Goal: Communication & Community: Answer question/provide support

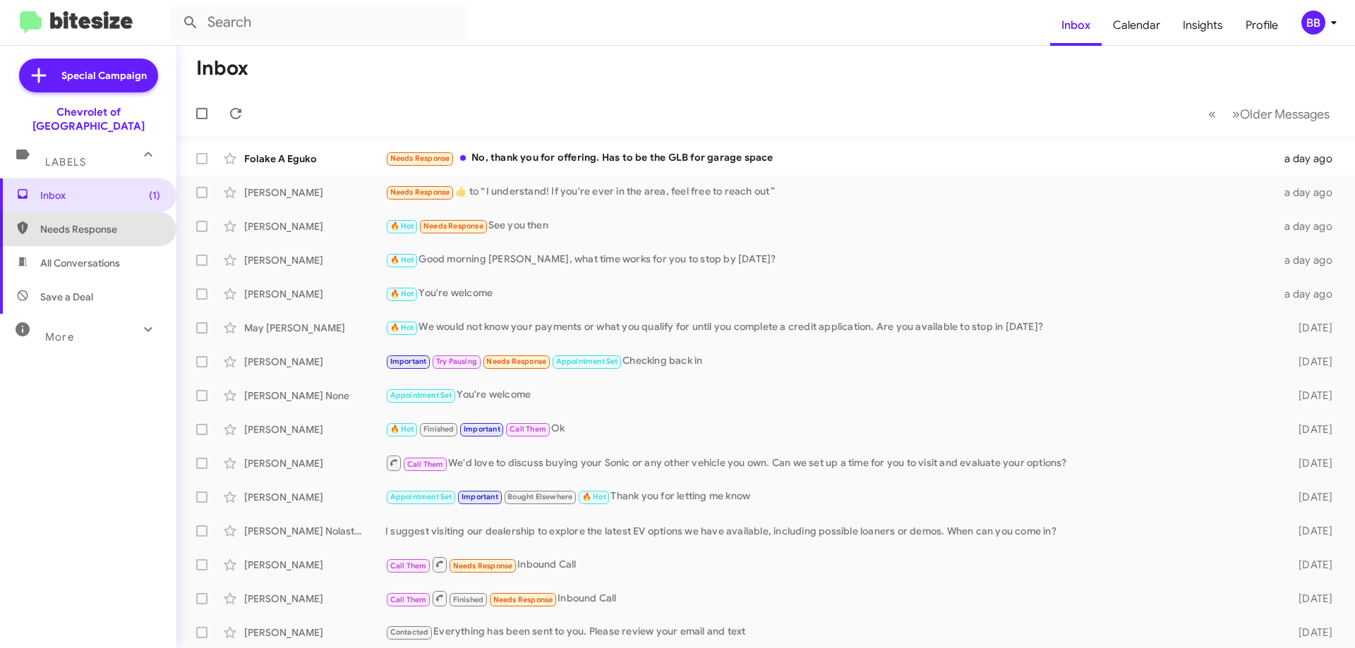
click at [108, 222] on span "Needs Response" at bounding box center [100, 229] width 120 height 14
type input "in:needs-response"
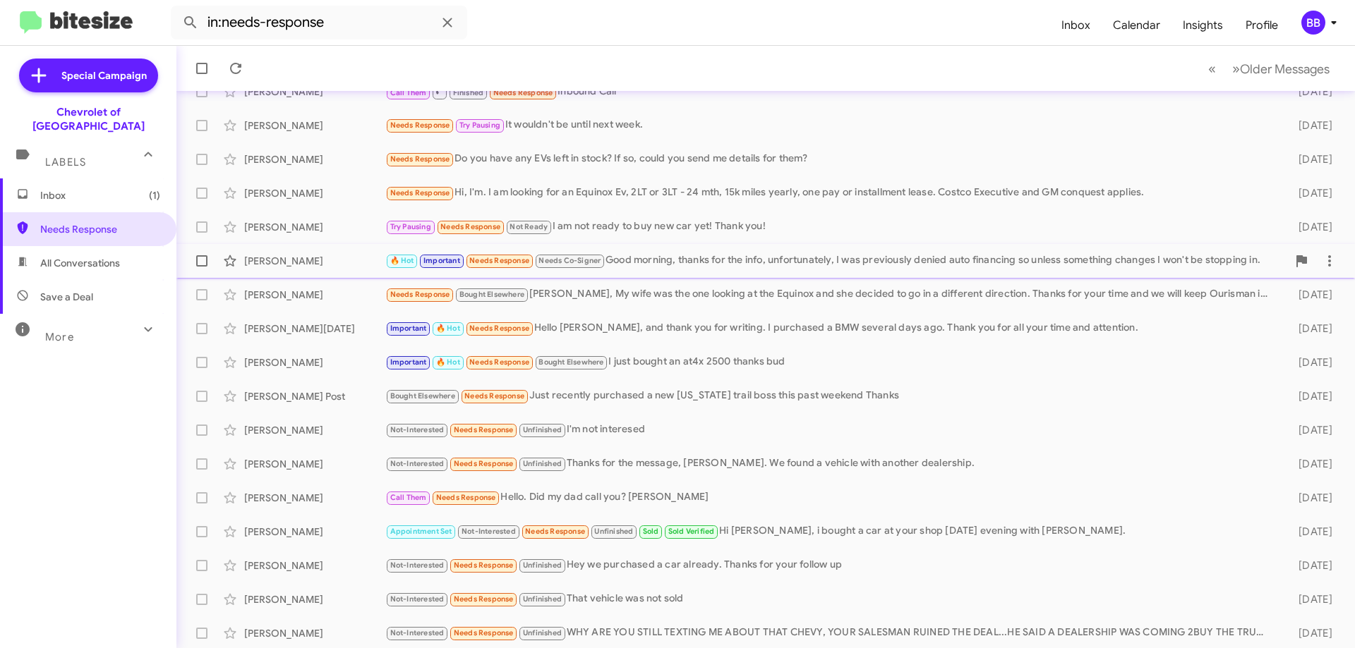
scroll to position [171, 0]
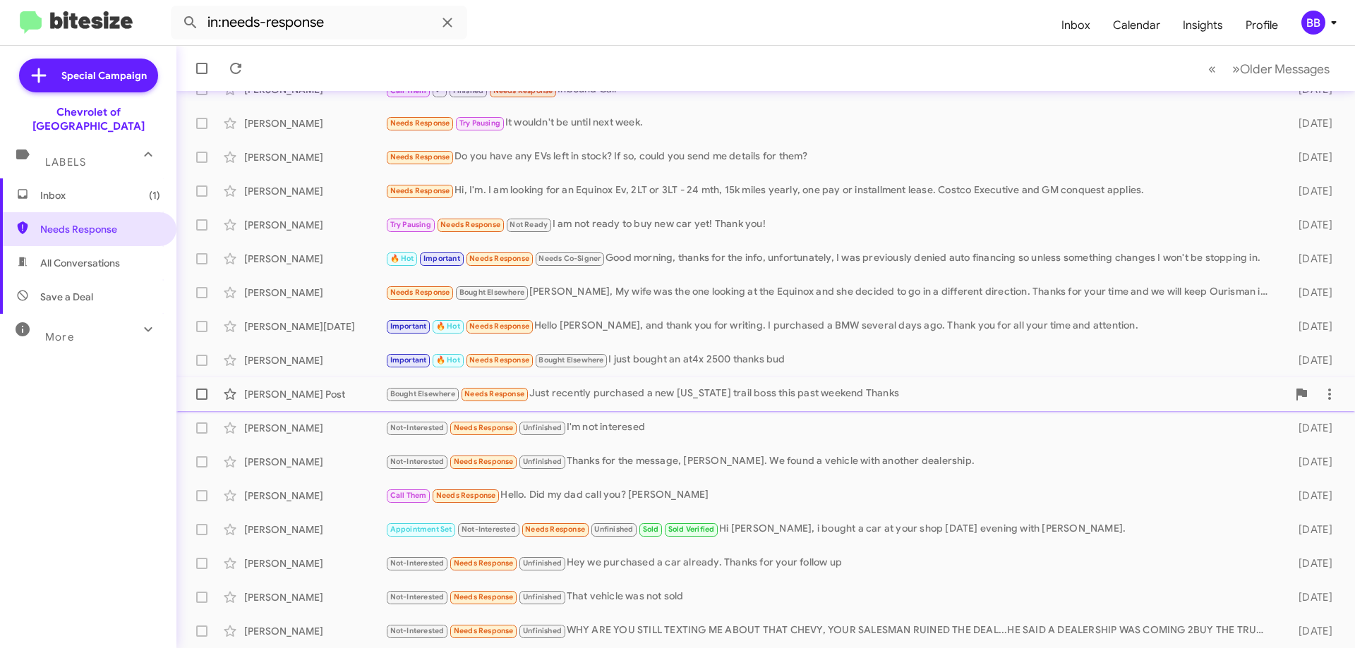
click at [777, 394] on div "Bought Elsewhere Needs Response Just recently purchased a new colorado trail bo…" at bounding box center [836, 394] width 902 height 16
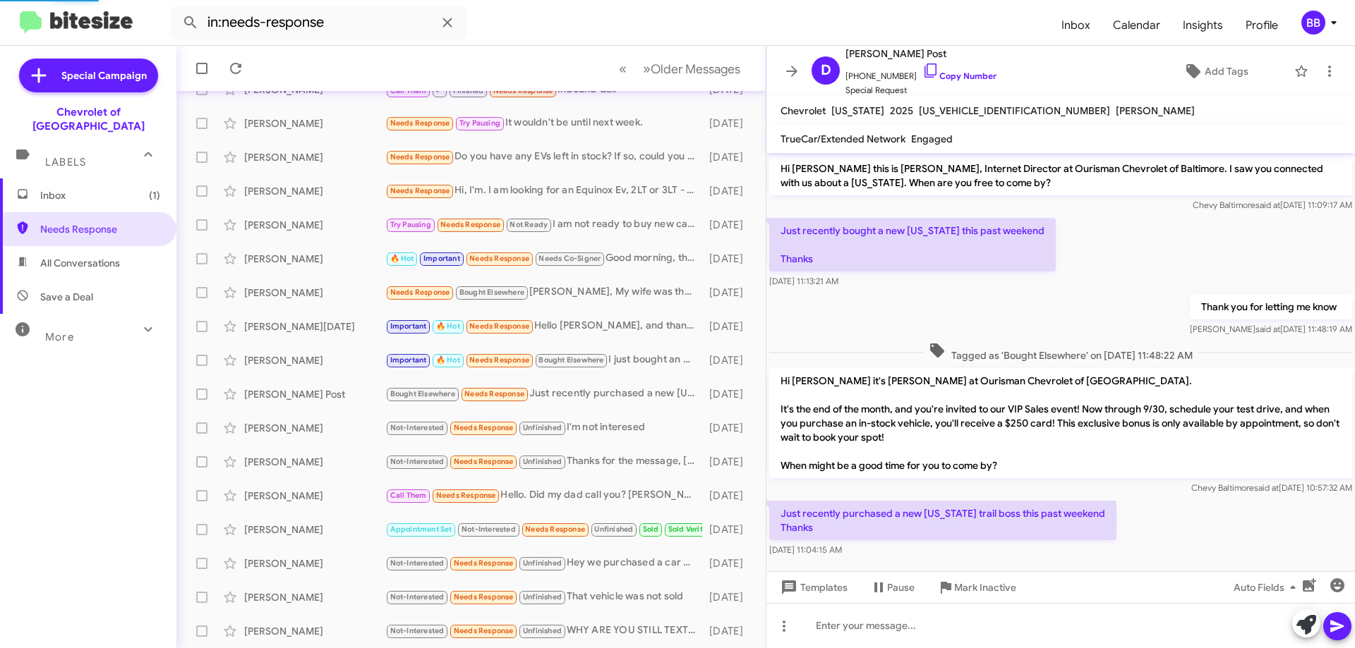
scroll to position [10, 0]
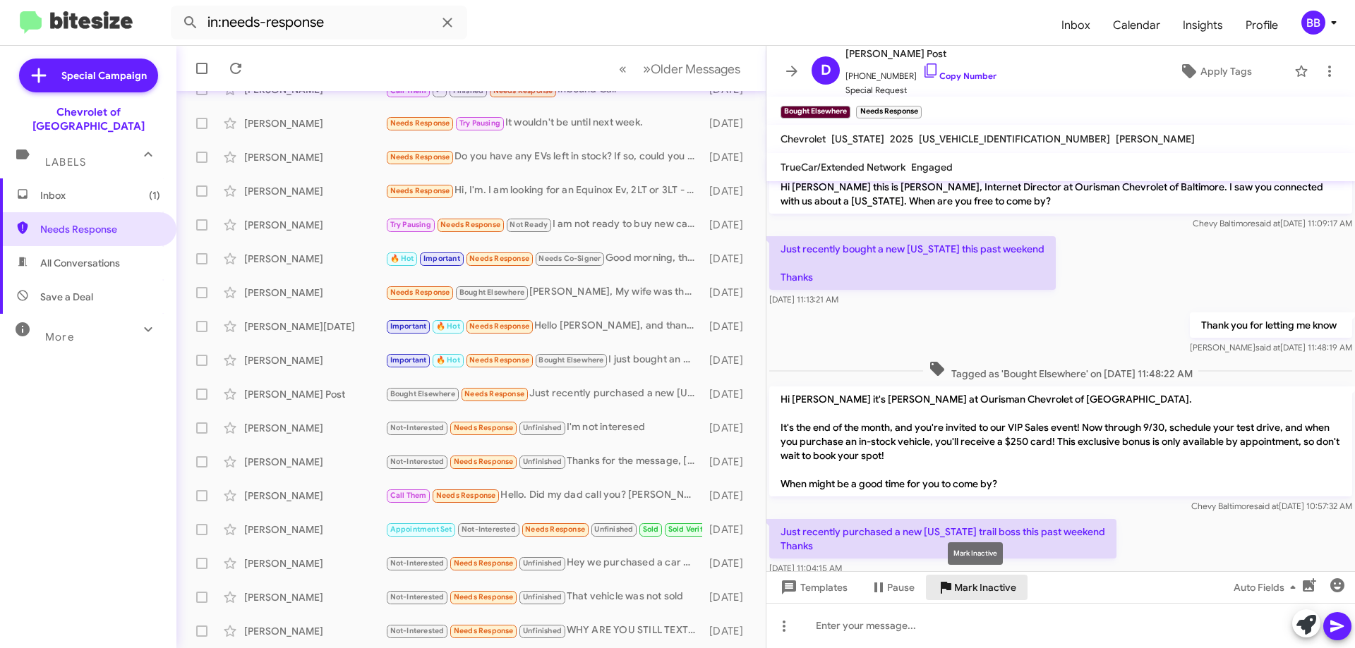
click at [1004, 591] on span "Mark Inactive" at bounding box center [985, 587] width 62 height 25
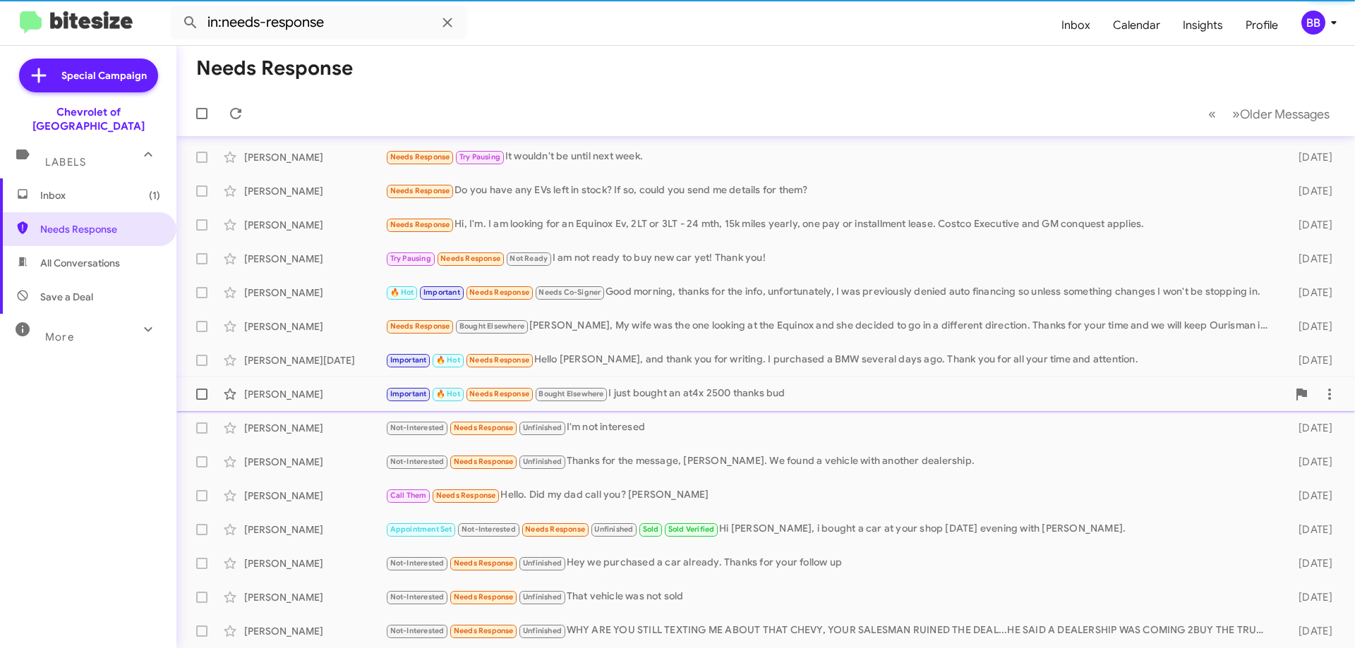
scroll to position [137, 0]
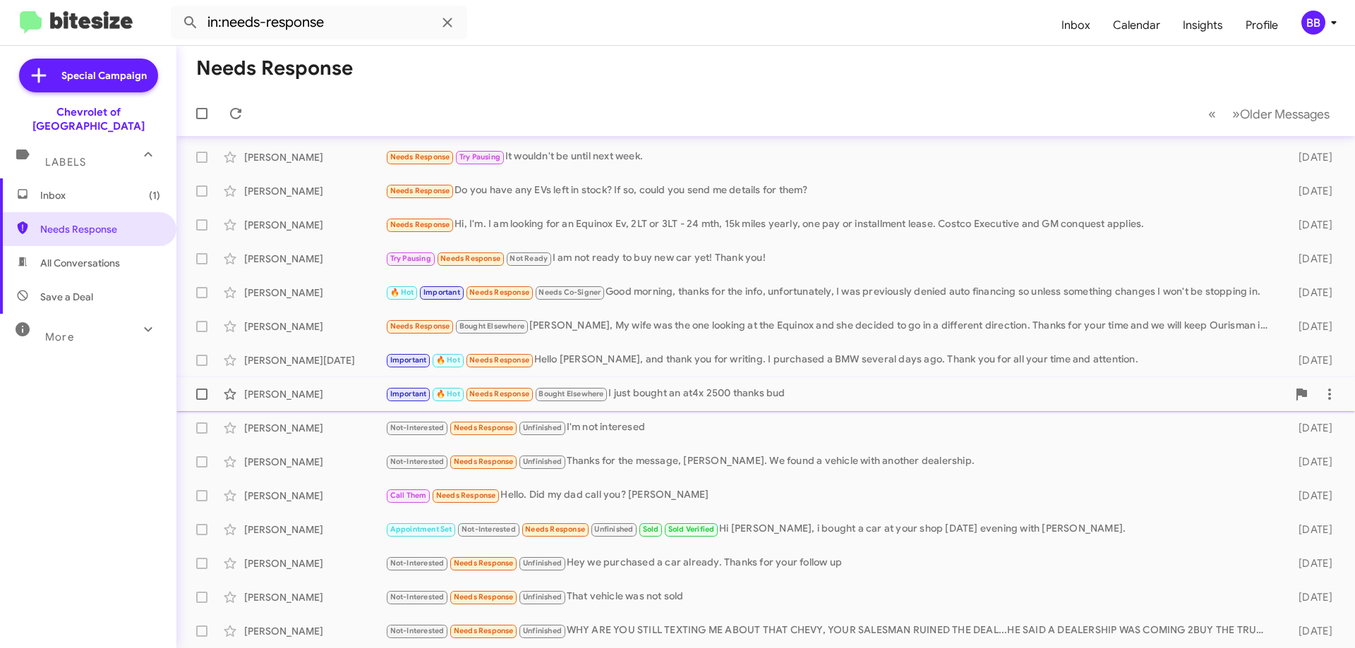
click at [795, 398] on div "Important 🔥 Hot Needs Response Bought Elsewhere I just bought an at4x 2500 than…" at bounding box center [836, 394] width 902 height 16
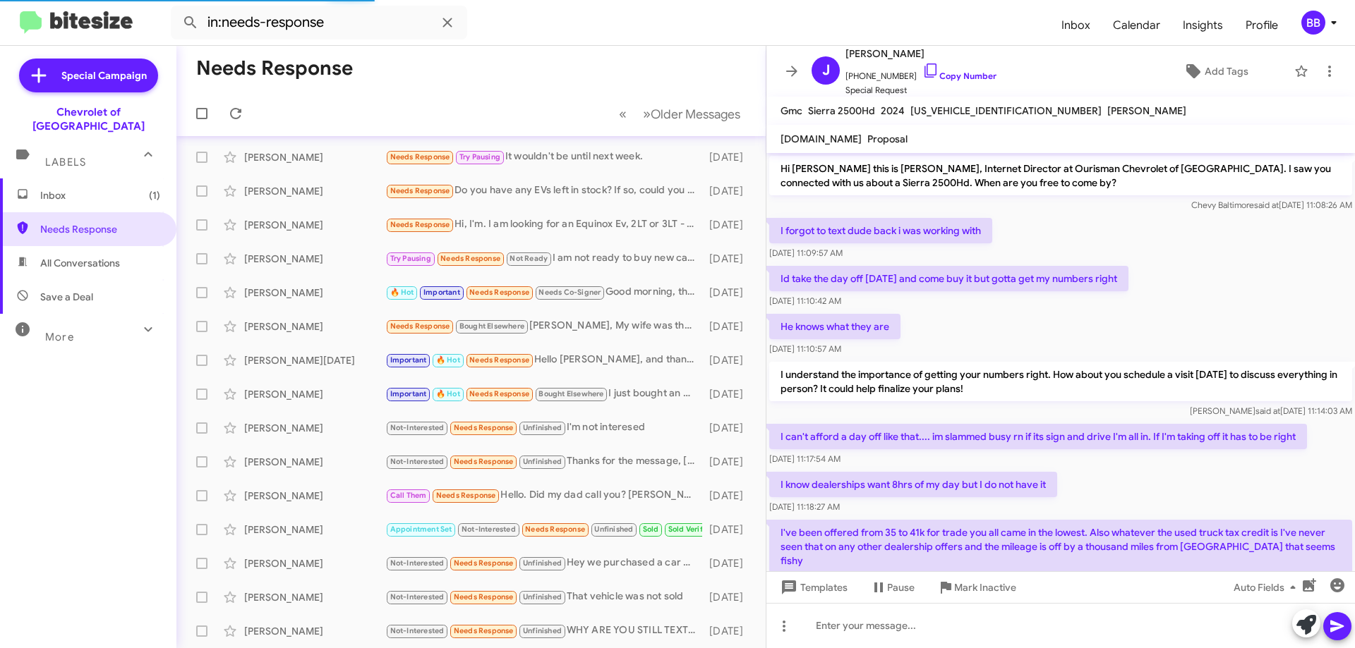
scroll to position [844, 0]
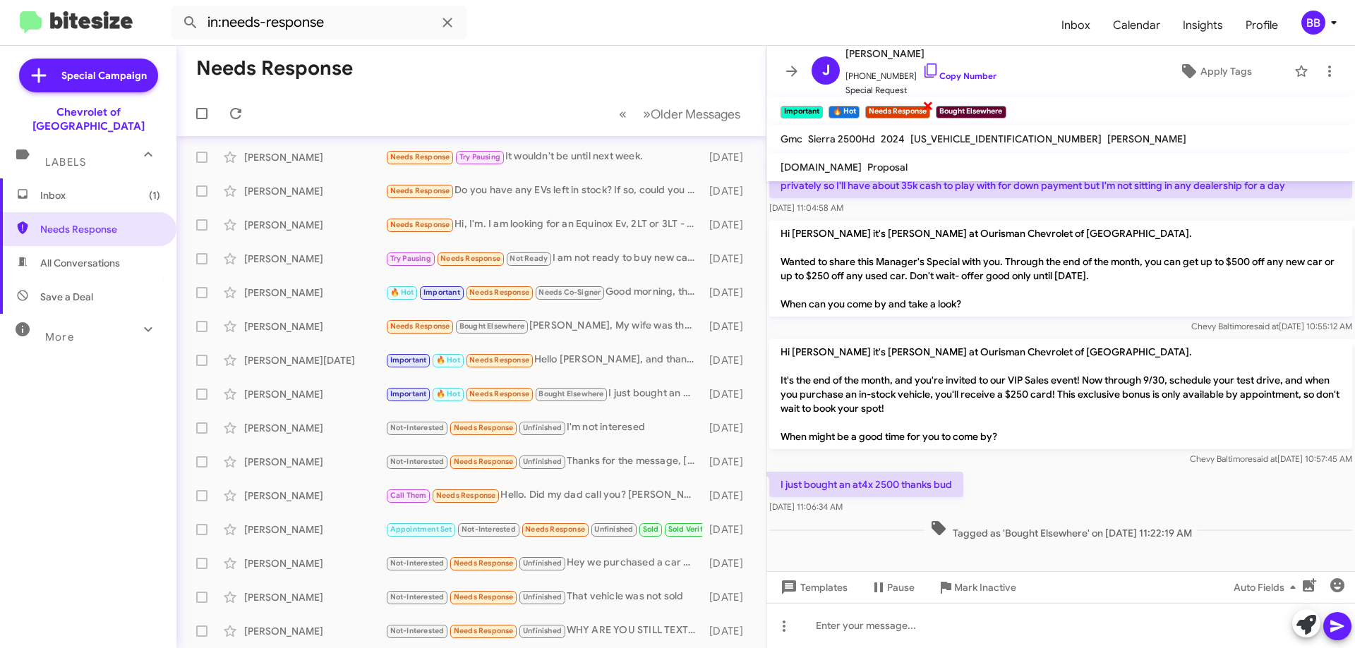
click at [928, 105] on span "×" at bounding box center [927, 105] width 11 height 17
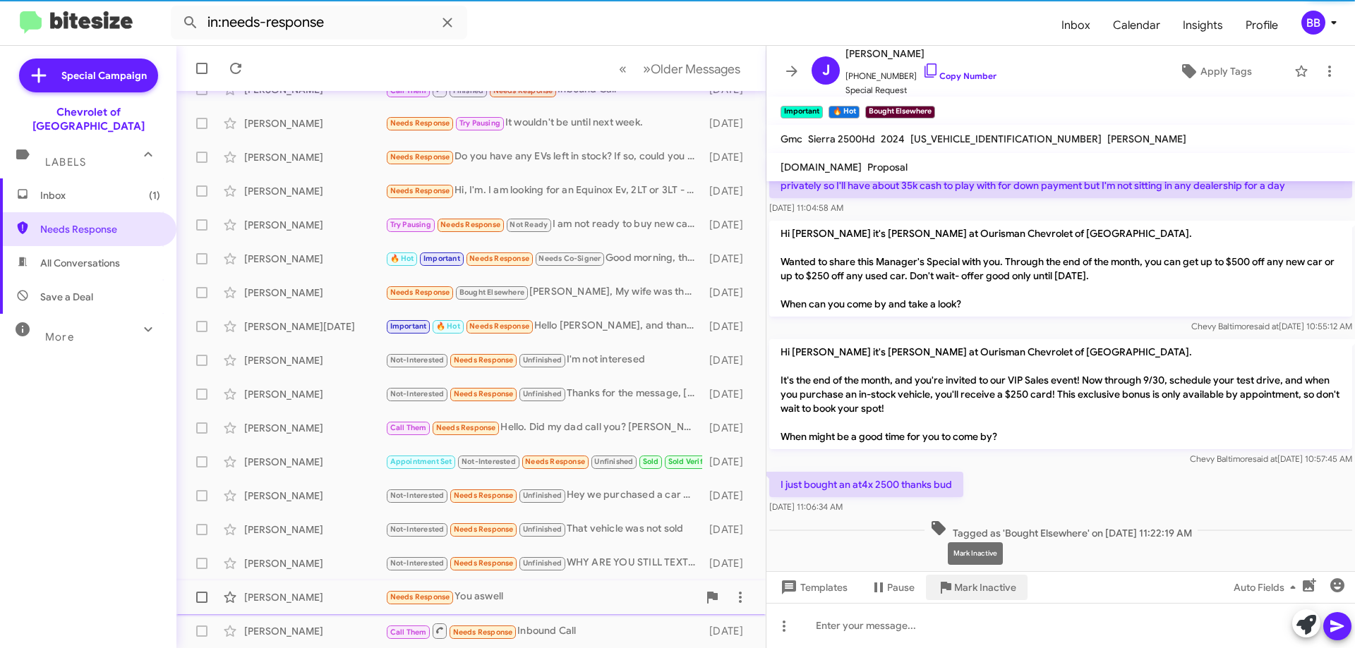
click at [994, 589] on span "Mark Inactive" at bounding box center [985, 587] width 62 height 25
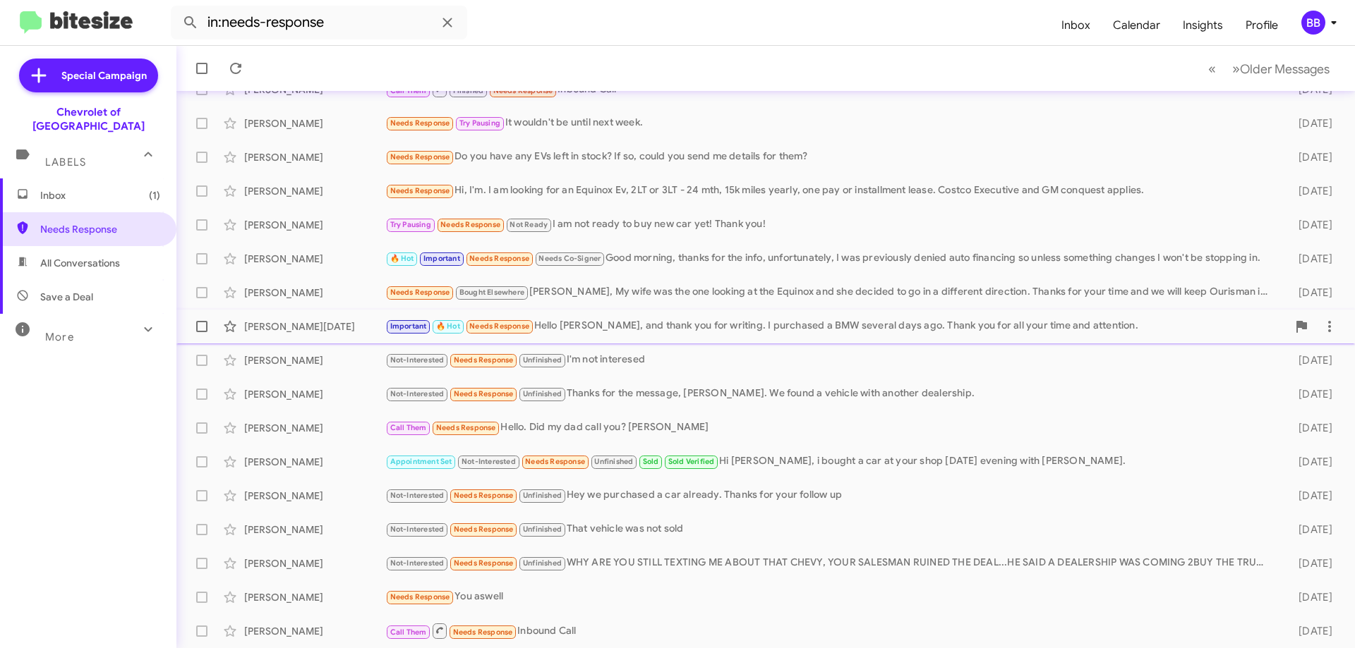
click at [789, 316] on div "Steve Pasko Important 🔥 Hot Needs Response Hello Blake, and thank you for writi…" at bounding box center [766, 327] width 1156 height 28
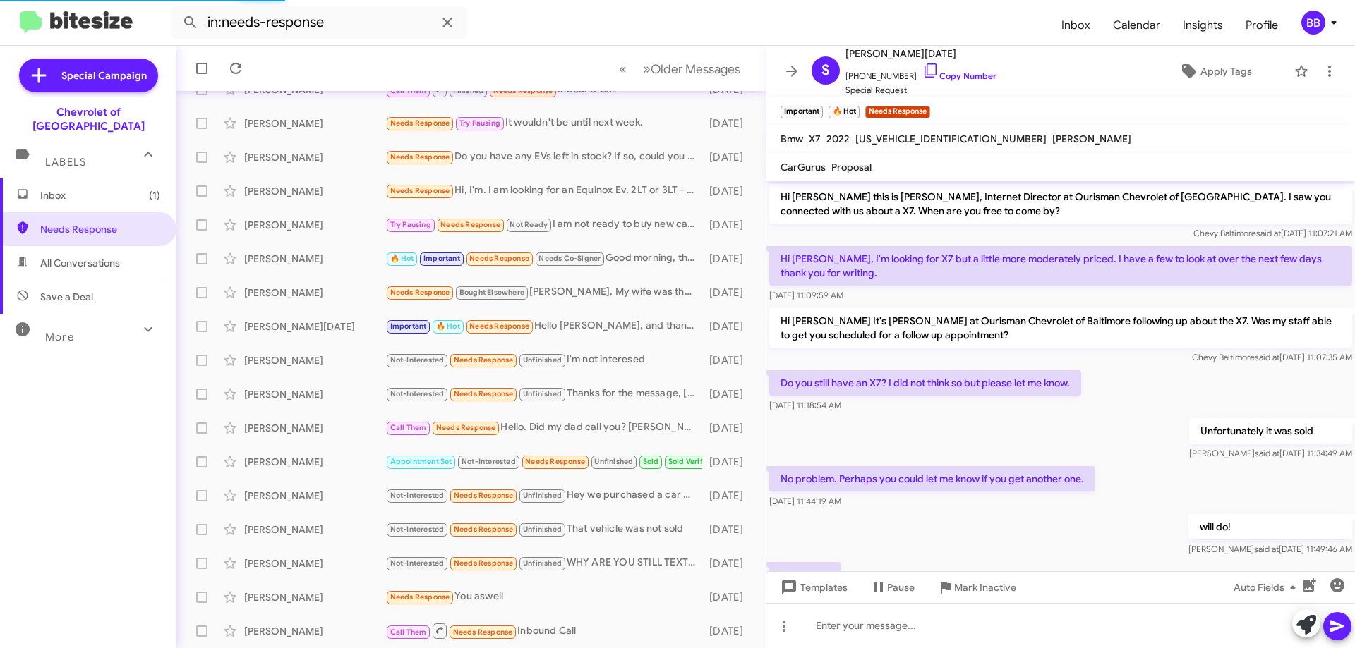
scroll to position [816, 0]
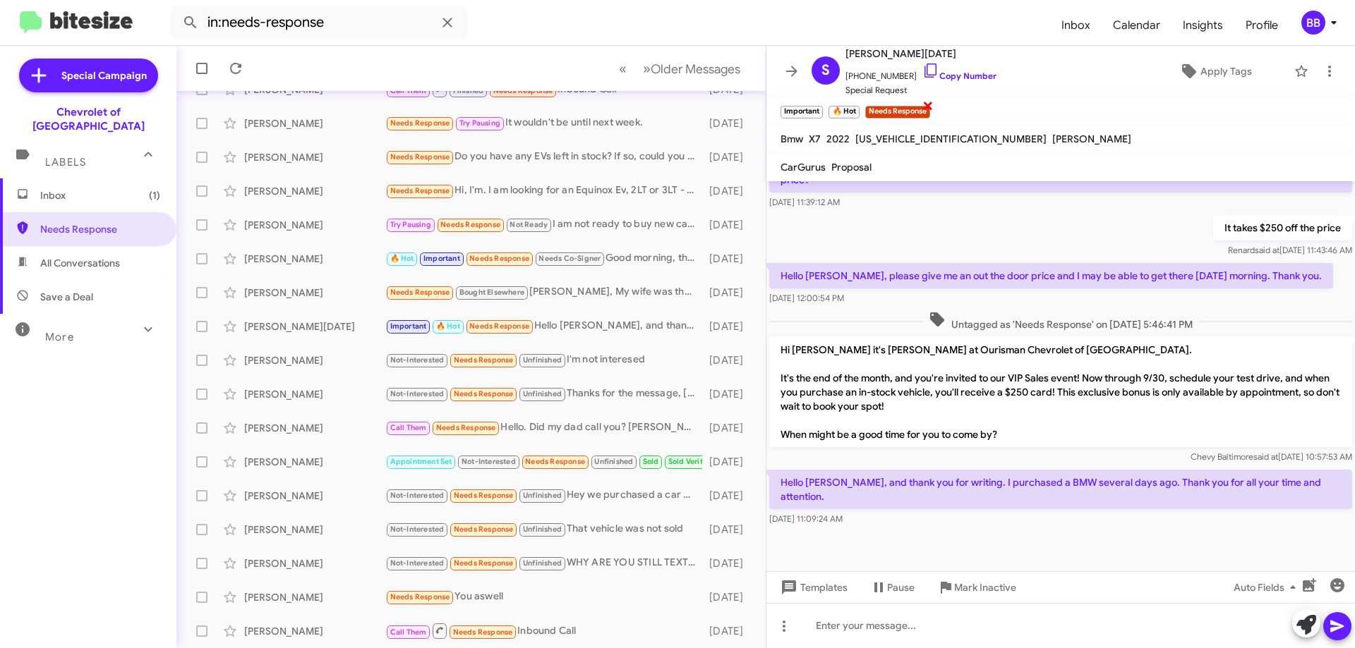
click at [929, 107] on span "×" at bounding box center [927, 105] width 11 height 17
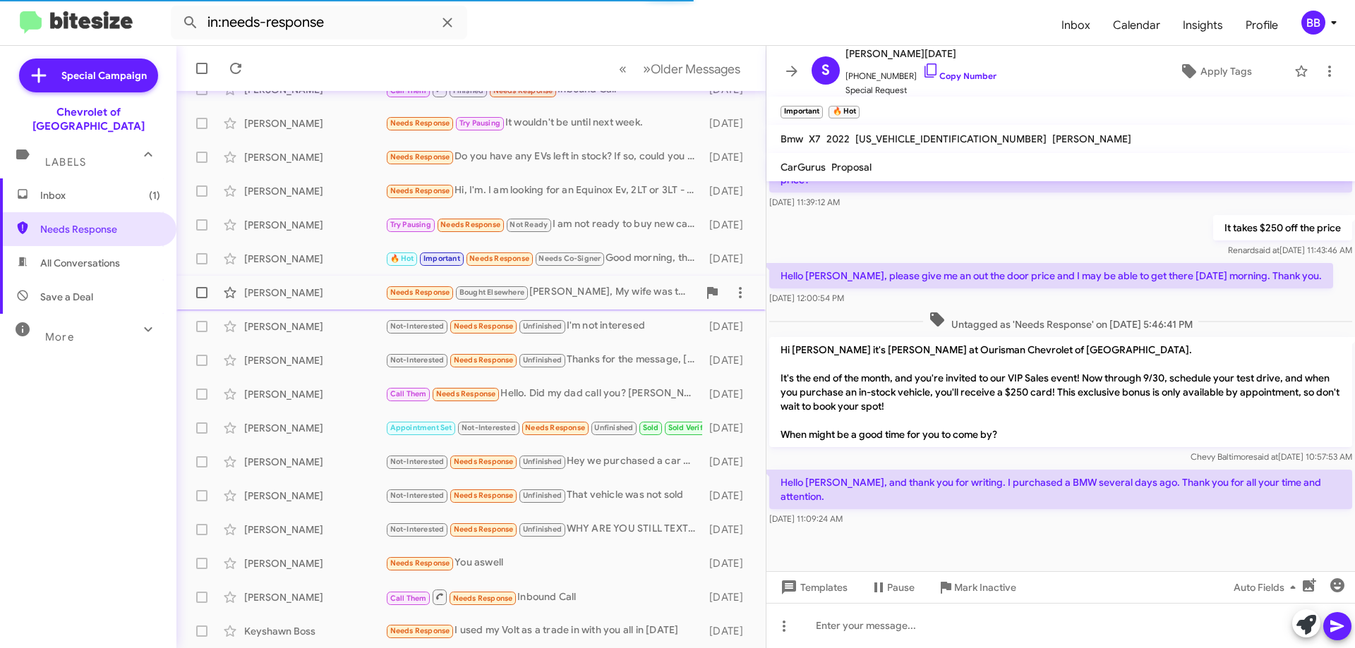
click at [562, 295] on div "Needs Response Bought Elsewhere Blake, My wife was the one looking at the Equin…" at bounding box center [541, 292] width 313 height 16
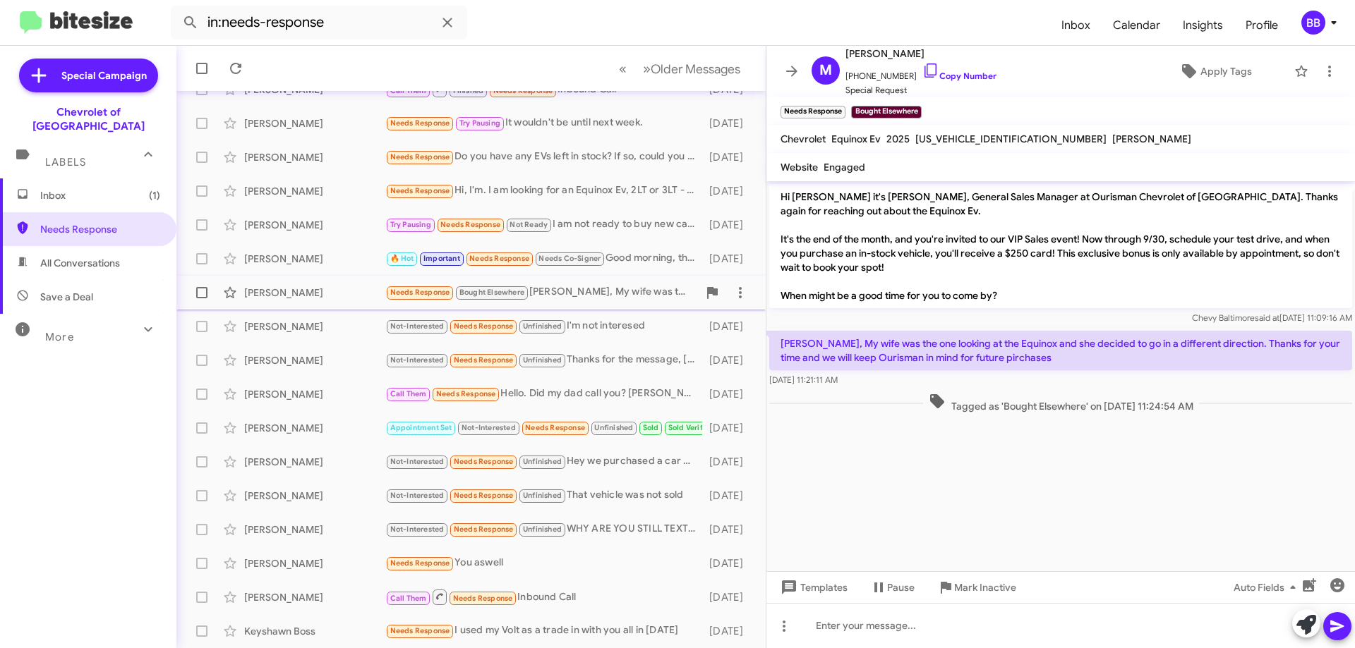
click at [596, 291] on div "Needs Response Bought Elsewhere Blake, My wife was the one looking at the Equin…" at bounding box center [541, 292] width 313 height 16
click at [841, 106] on span "×" at bounding box center [843, 105] width 11 height 17
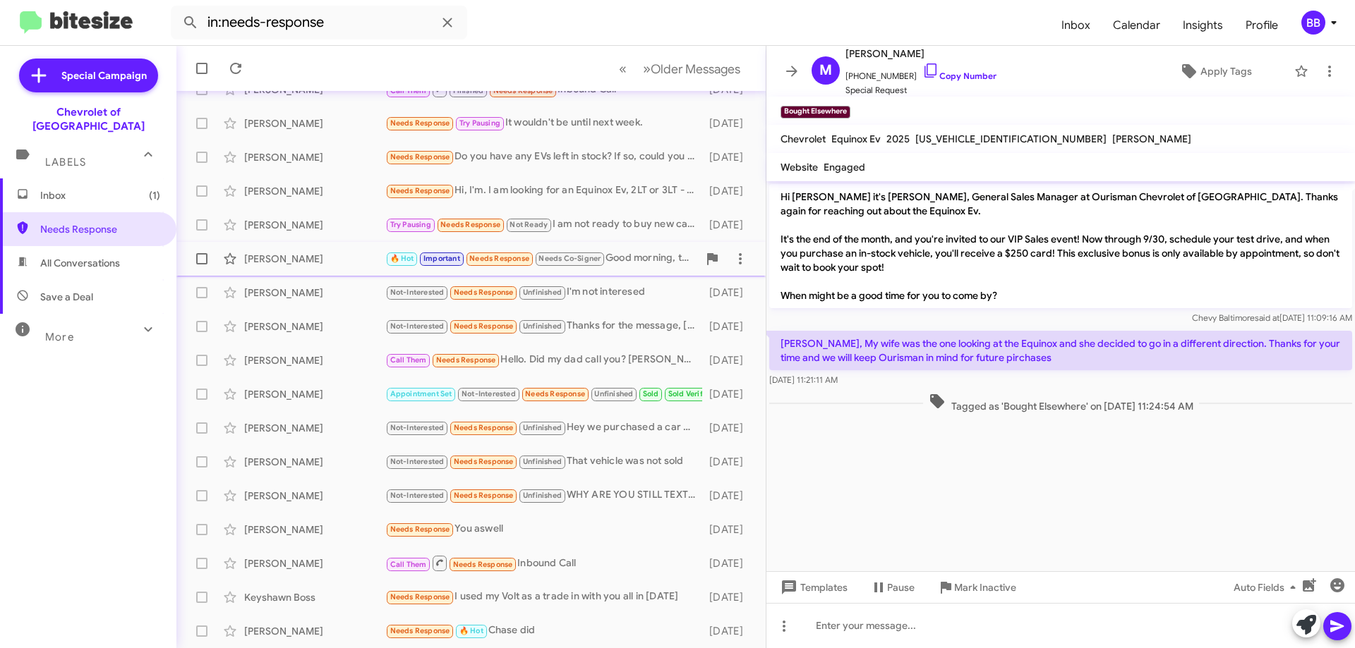
click at [650, 258] on div "🔥 Hot Important Needs Response Needs Co-Signer Good morning, thanks for the inf…" at bounding box center [541, 259] width 313 height 16
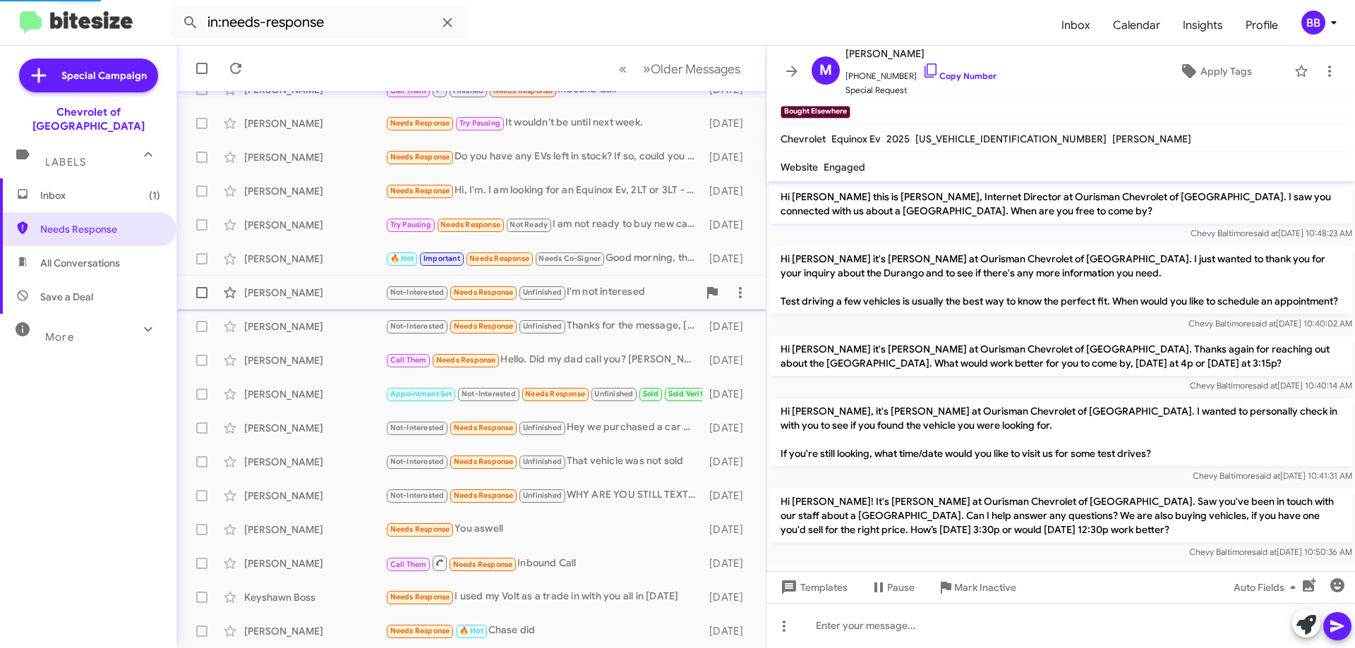
scroll to position [1183, 0]
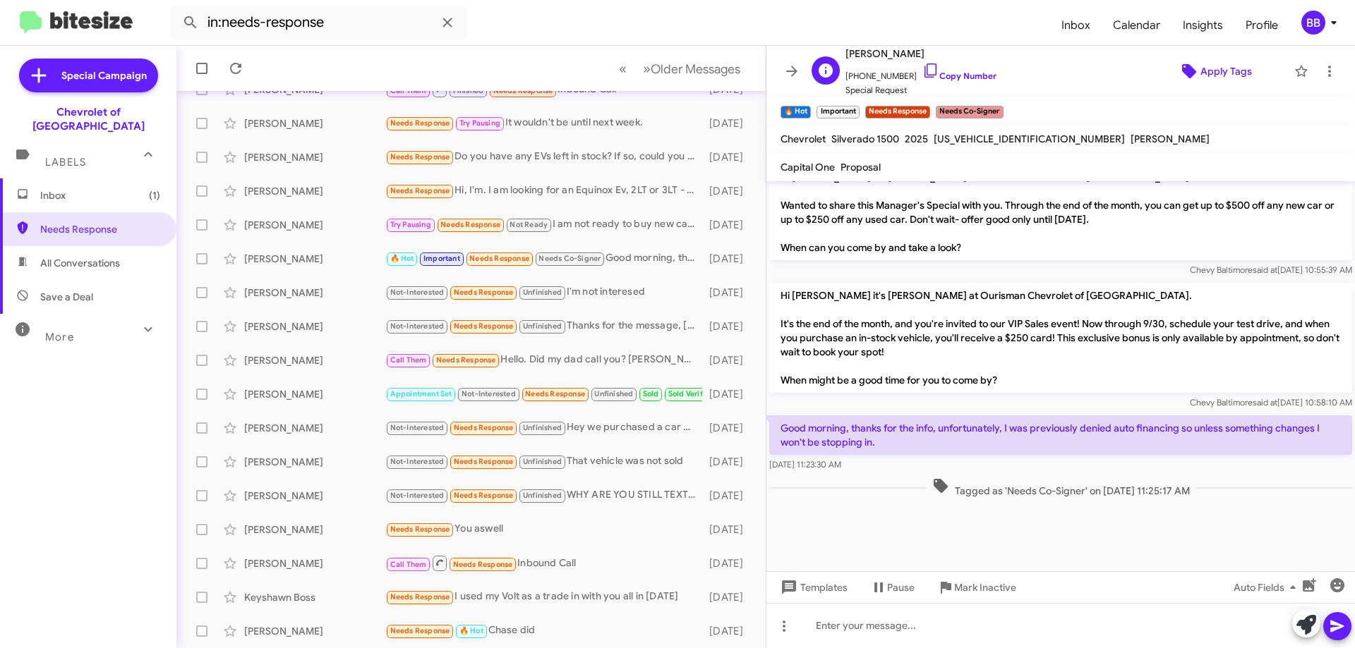
click at [1200, 73] on span "Apply Tags" at bounding box center [1226, 71] width 52 height 25
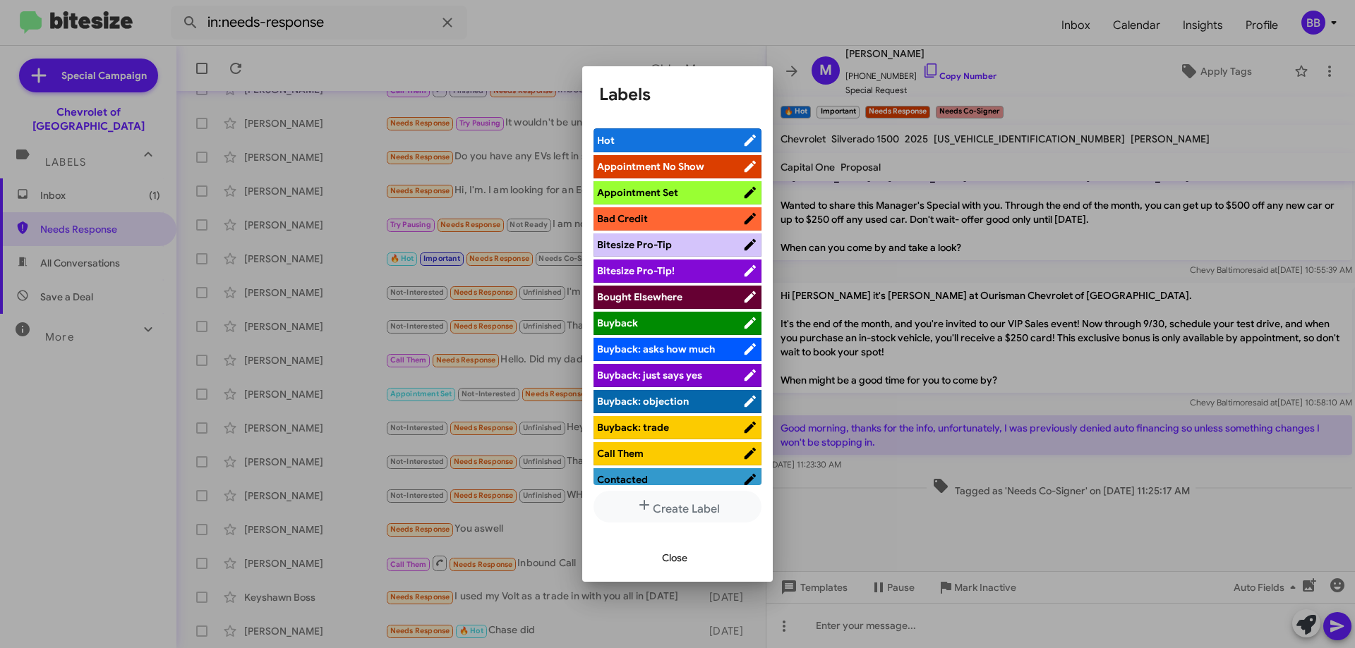
click at [668, 209] on li "Bad Credit" at bounding box center [677, 218] width 168 height 23
click at [674, 217] on span "Bad Credit" at bounding box center [669, 219] width 145 height 14
click at [924, 150] on div at bounding box center [677, 324] width 1355 height 648
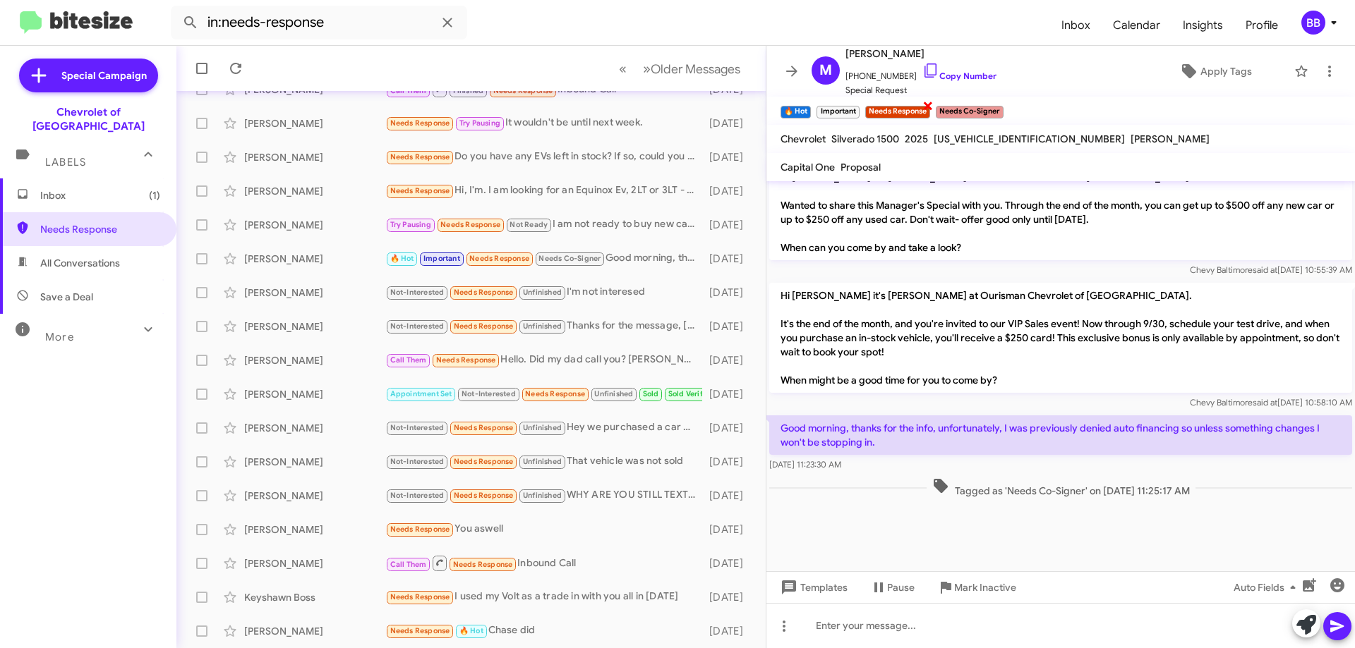
click at [926, 104] on span "×" at bounding box center [927, 105] width 11 height 17
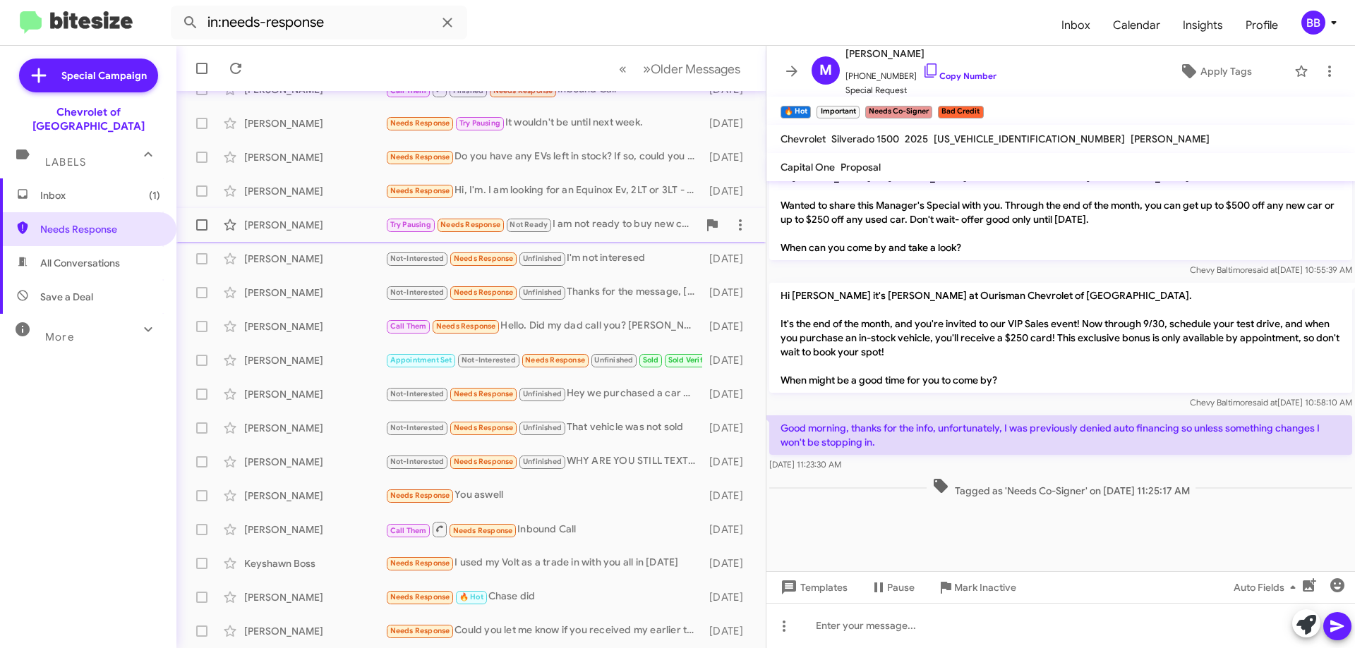
click at [605, 227] on div "Try Pausing Needs Response Not Ready I am not ready to buy new car yet! Thank y…" at bounding box center [541, 225] width 313 height 16
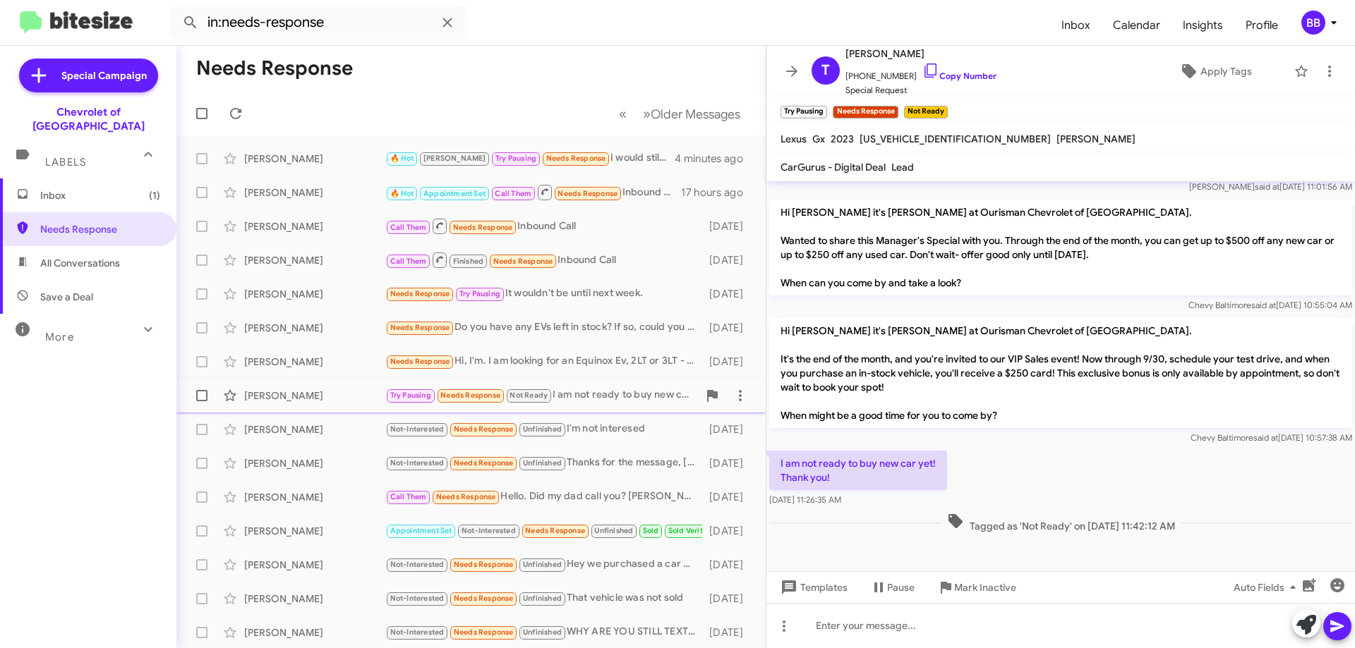
click at [608, 397] on div "Try Pausing Needs Response Not Ready I am not ready to buy new car yet! Thank y…" at bounding box center [541, 395] width 313 height 16
click at [1217, 70] on span "Apply Tags" at bounding box center [1226, 71] width 52 height 25
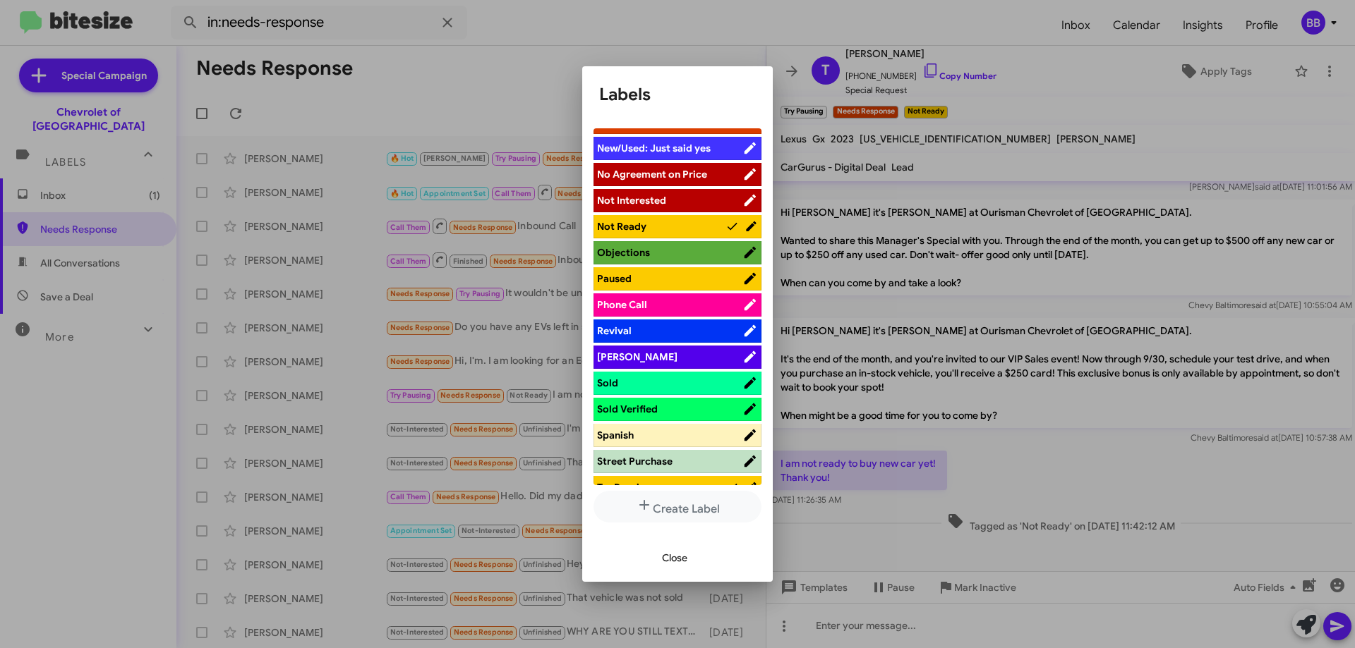
scroll to position [633, 0]
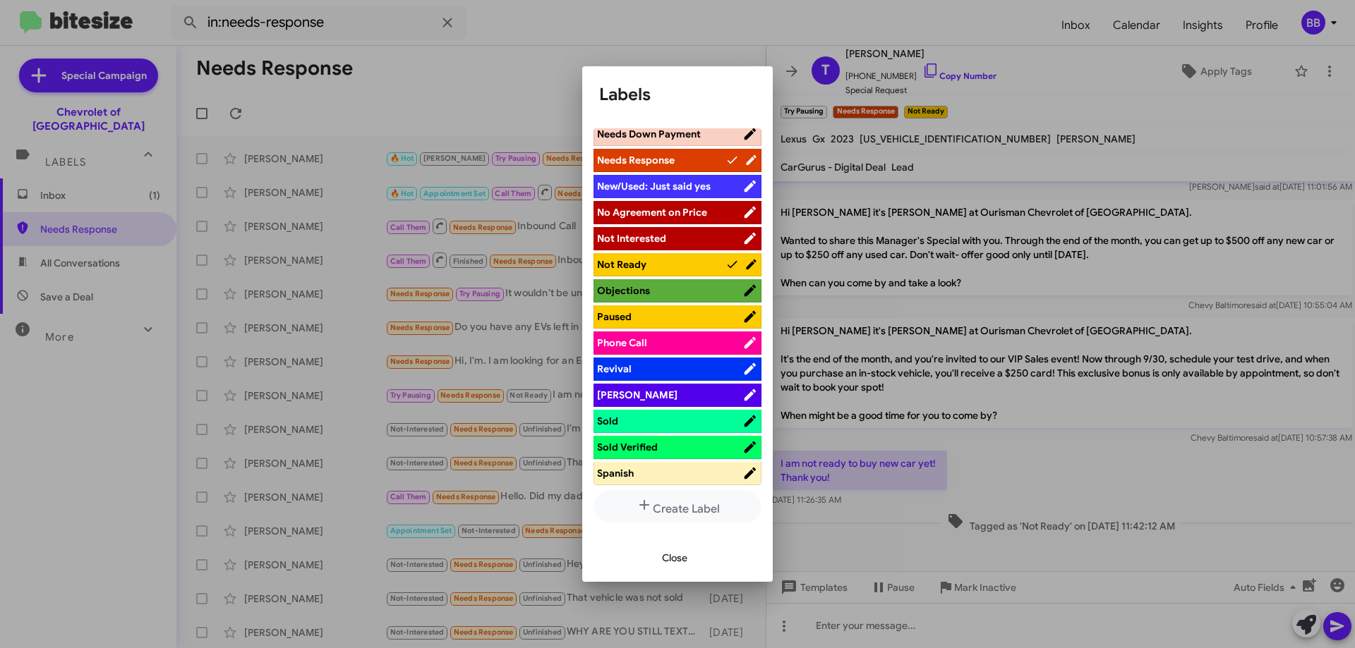
click at [677, 313] on span "Paused" at bounding box center [669, 317] width 145 height 14
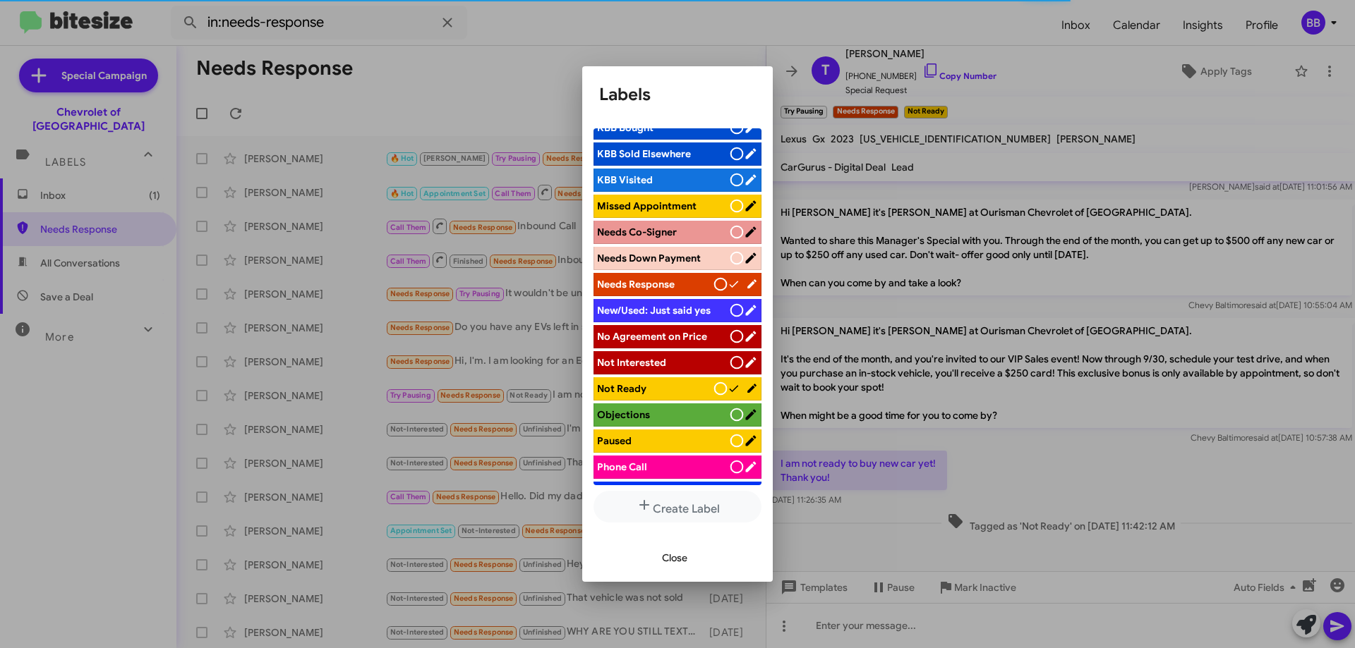
scroll to position [492, 0]
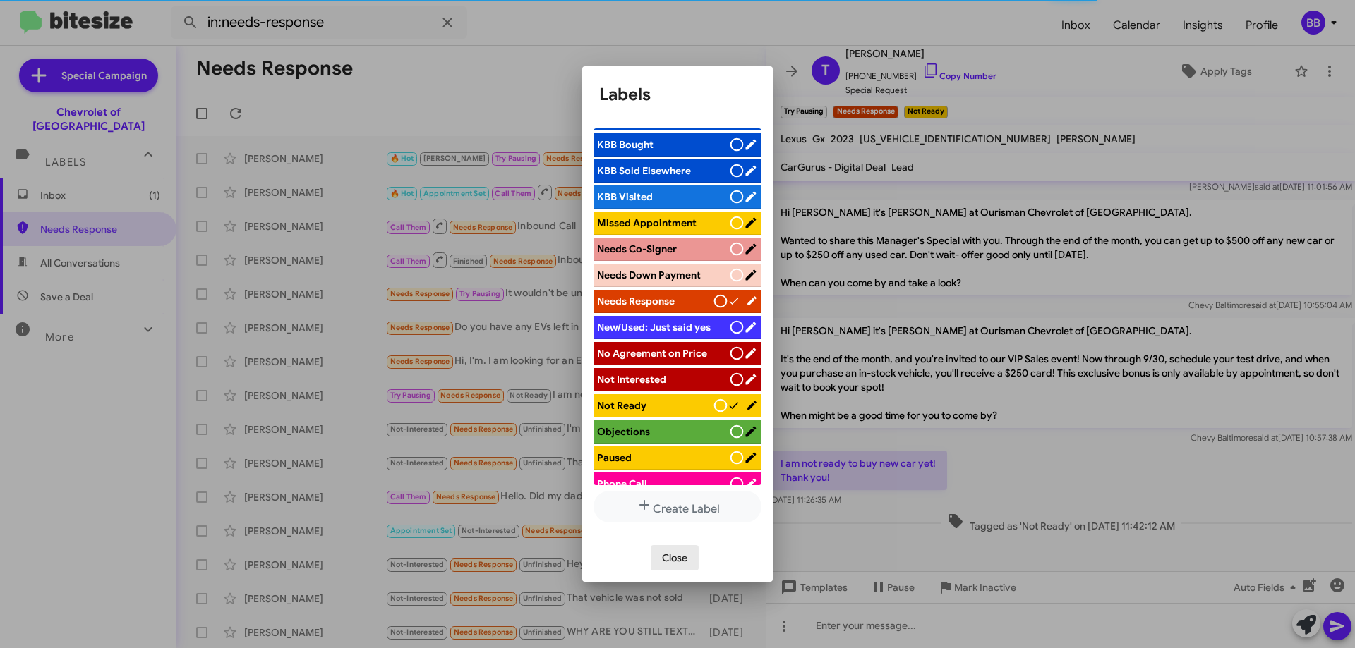
click at [665, 560] on span "Close" at bounding box center [674, 557] width 25 height 25
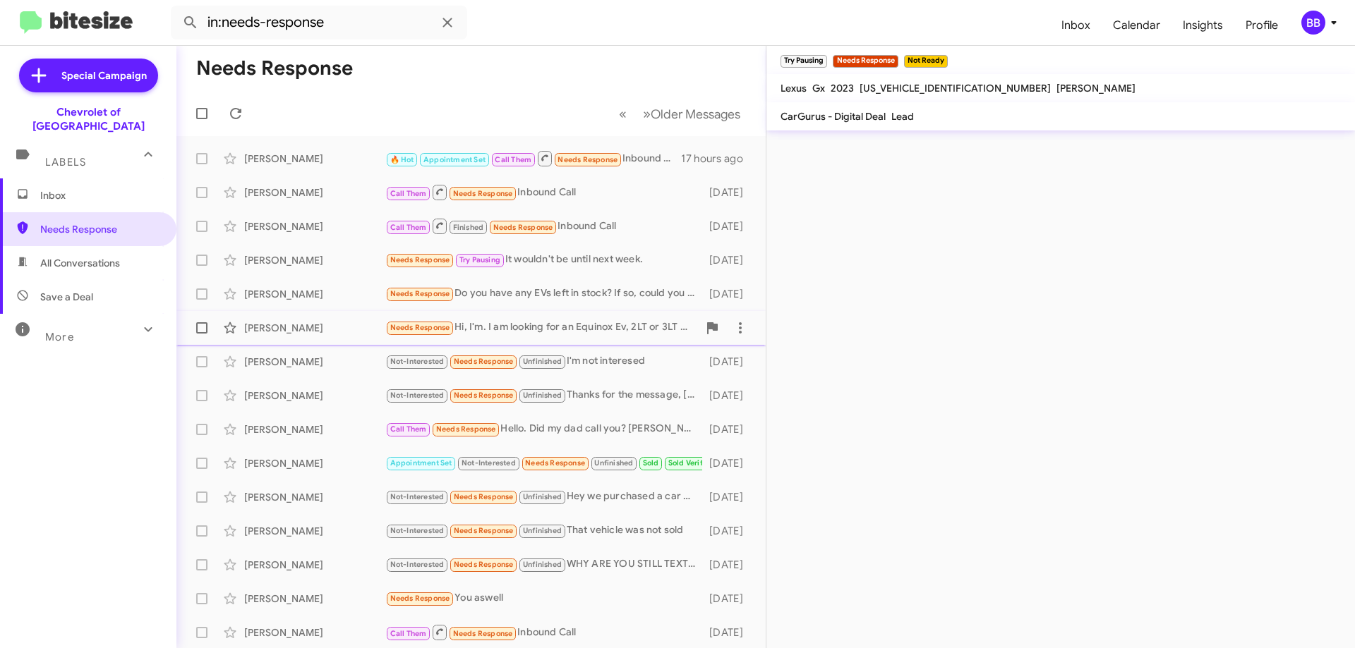
click at [572, 320] on div "Needs Response Hi, I'm. I am looking for an Equinox Ev, 2LT or 3LT - 24 mth, 15…" at bounding box center [541, 328] width 313 height 16
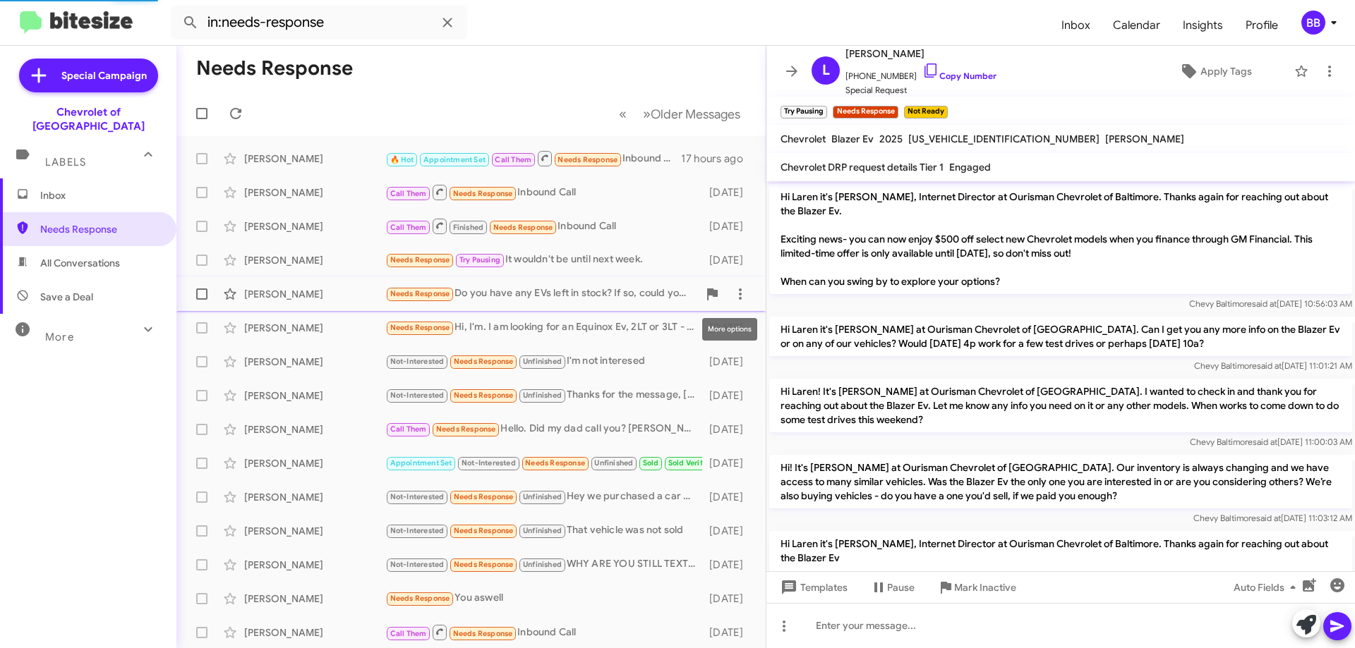
scroll to position [323, 0]
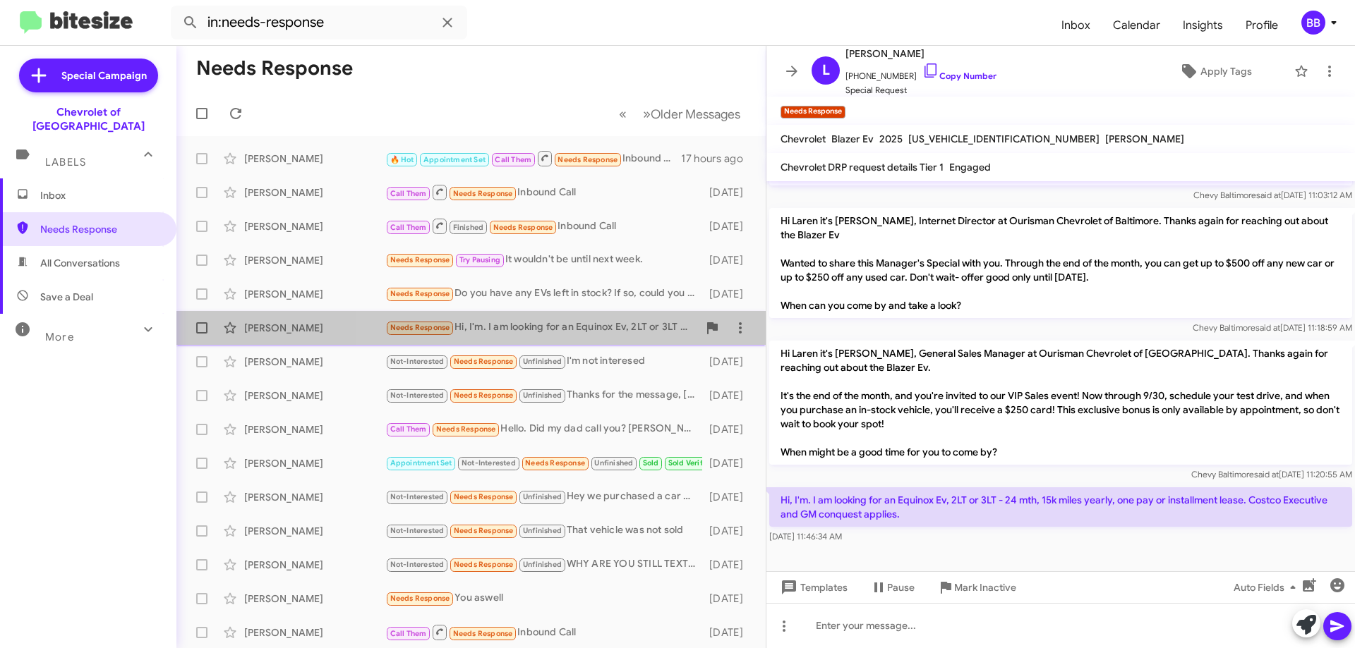
click at [605, 325] on div "Needs Response Hi, I'm. I am looking for an Equinox Ev, 2LT or 3LT - 24 mth, 15…" at bounding box center [541, 328] width 313 height 16
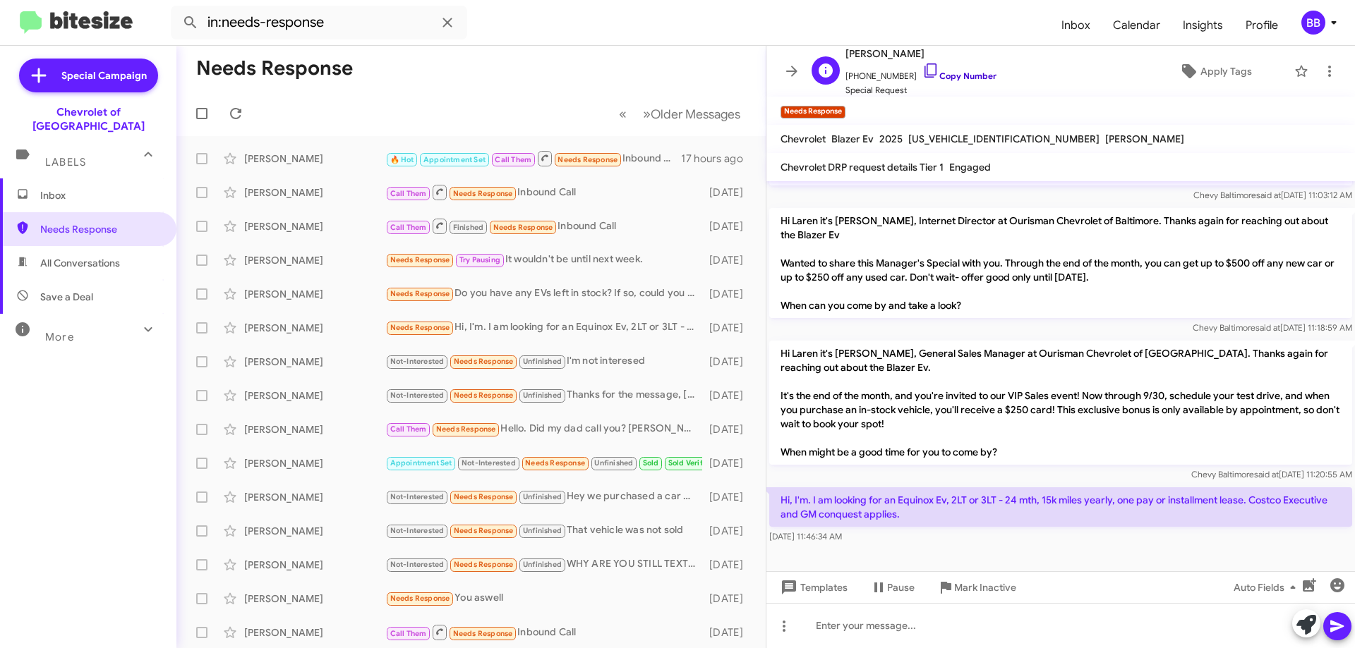
click at [958, 77] on link "Copy Number" at bounding box center [959, 76] width 74 height 11
drag, startPoint x: 914, startPoint y: 516, endPoint x: 768, endPoint y: 502, distance: 146.0
click at [768, 502] on div "Hi, I'm. I am looking for an Equinox Ev, 2LT or 3LT - 24 mth, 15k miles yearly,…" at bounding box center [1060, 516] width 589 height 62
copy p "Hi, I'm. I am looking for an Equinox Ev, 2LT or 3LT - 24 mth, 15k miles yearly,…"
click at [1200, 70] on span "Apply Tags" at bounding box center [1226, 71] width 52 height 25
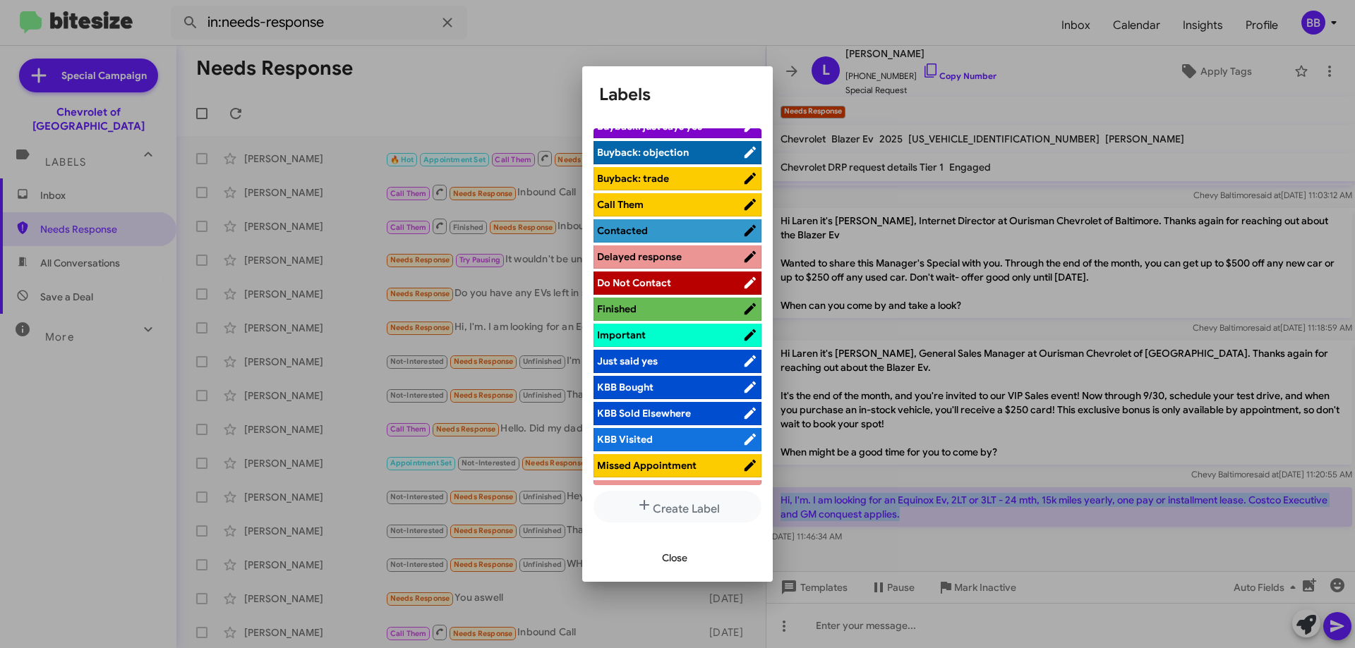
scroll to position [282, 0]
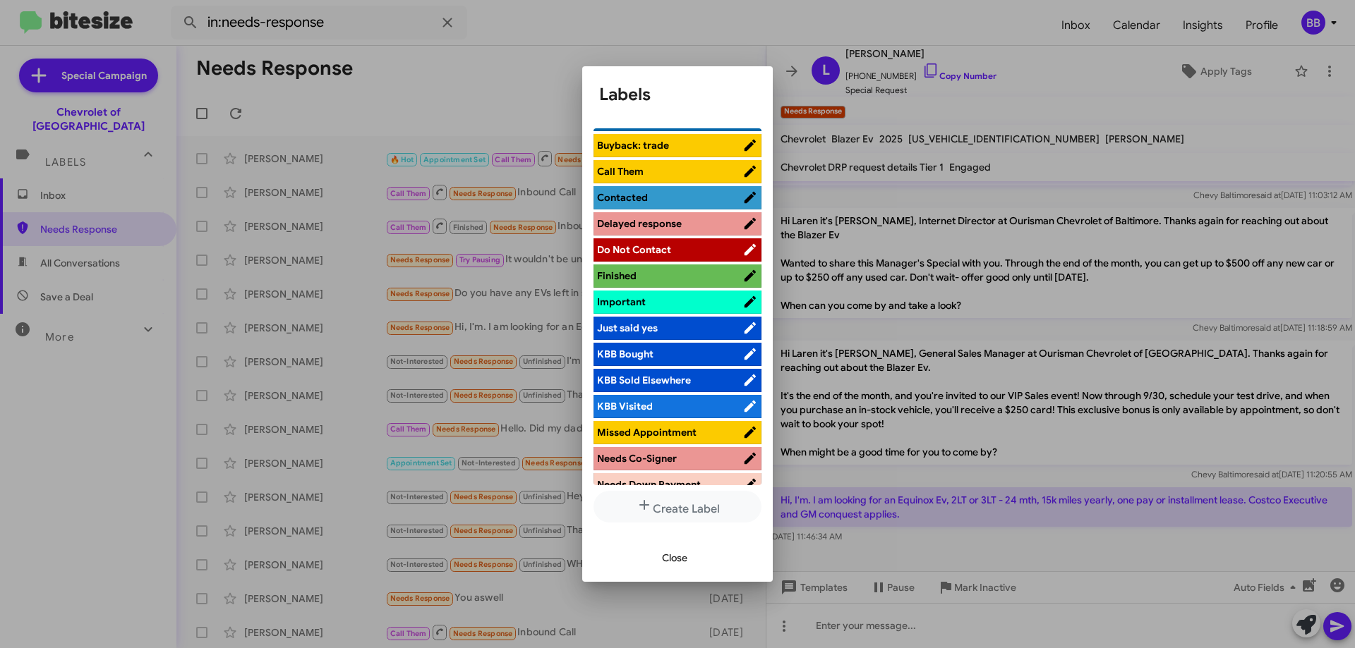
click at [661, 195] on span "Contacted" at bounding box center [669, 198] width 145 height 14
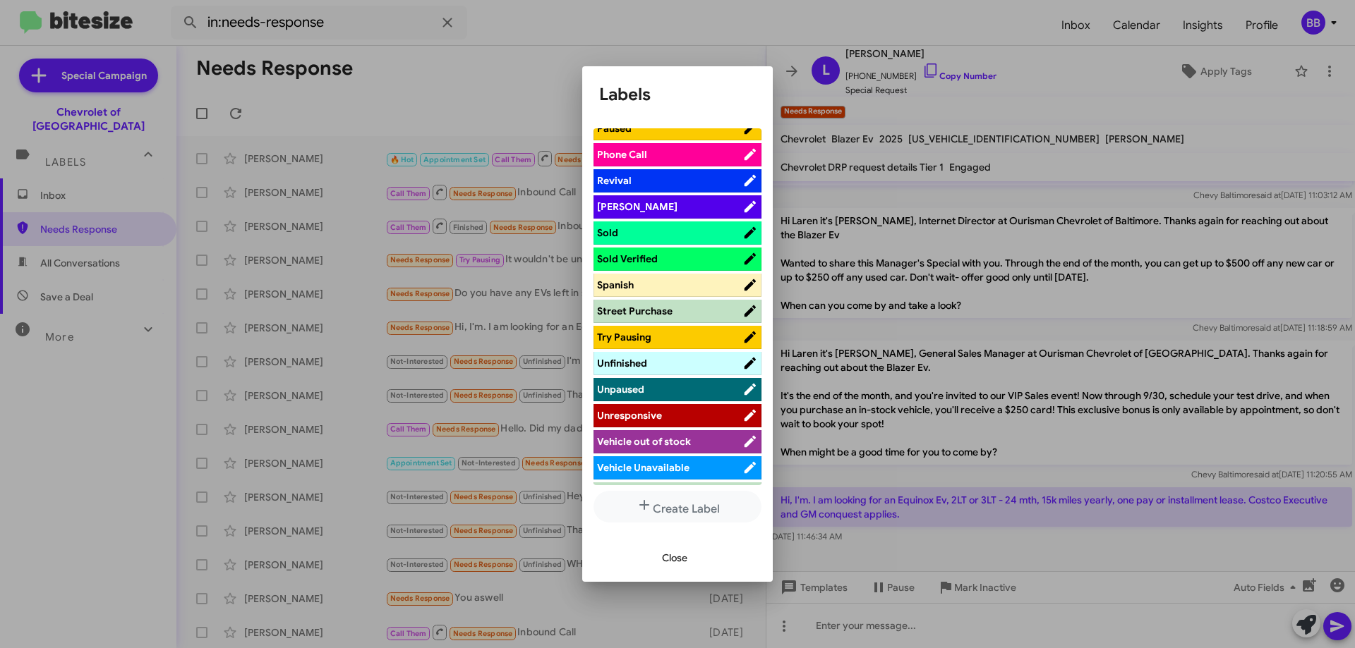
scroll to position [845, 0]
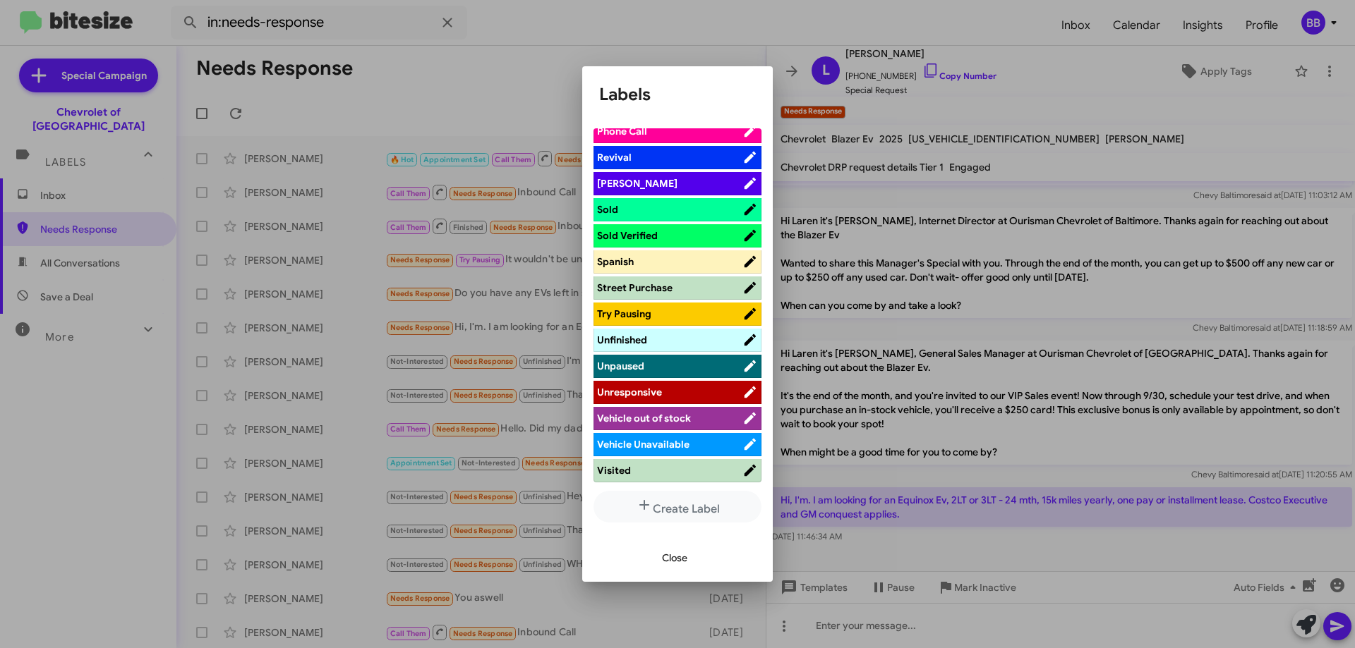
click at [666, 419] on span "Vehicle out of stock" at bounding box center [644, 418] width 94 height 13
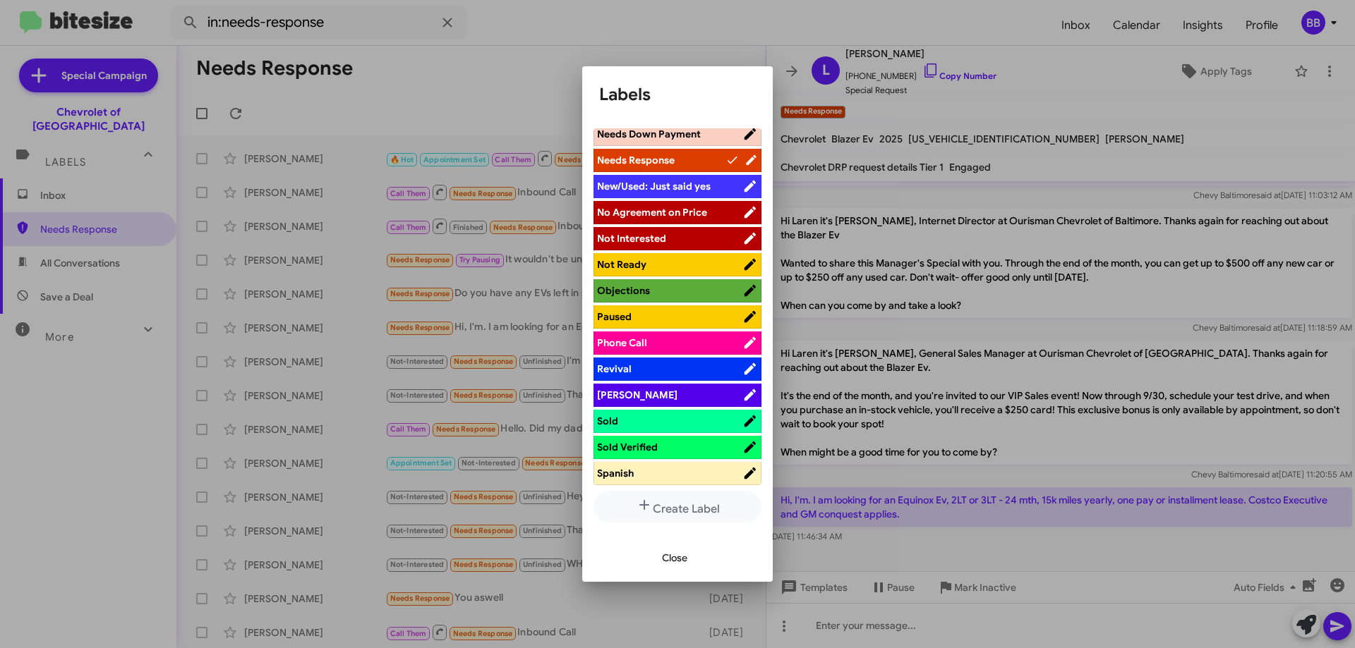
scroll to position [562, 0]
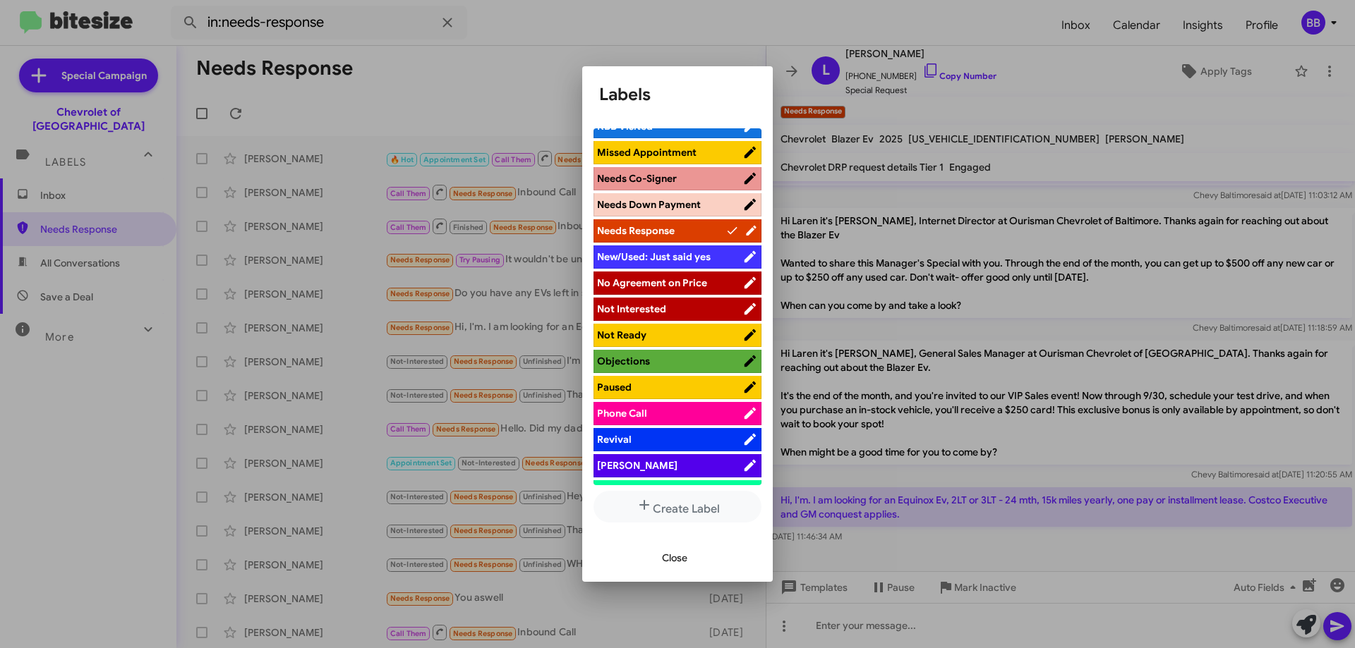
click at [684, 287] on span "No Agreement on Price" at bounding box center [652, 283] width 110 height 13
click at [675, 560] on span "Close" at bounding box center [674, 557] width 25 height 25
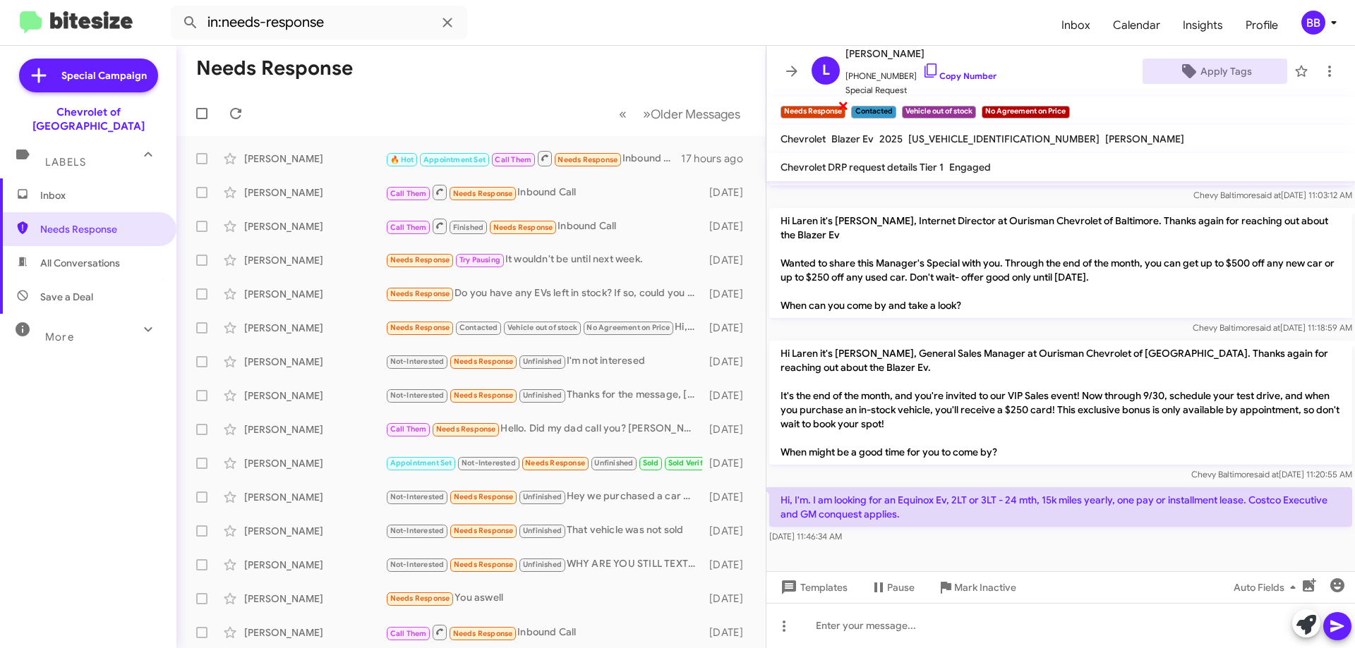
click at [844, 106] on span "×" at bounding box center [843, 105] width 11 height 17
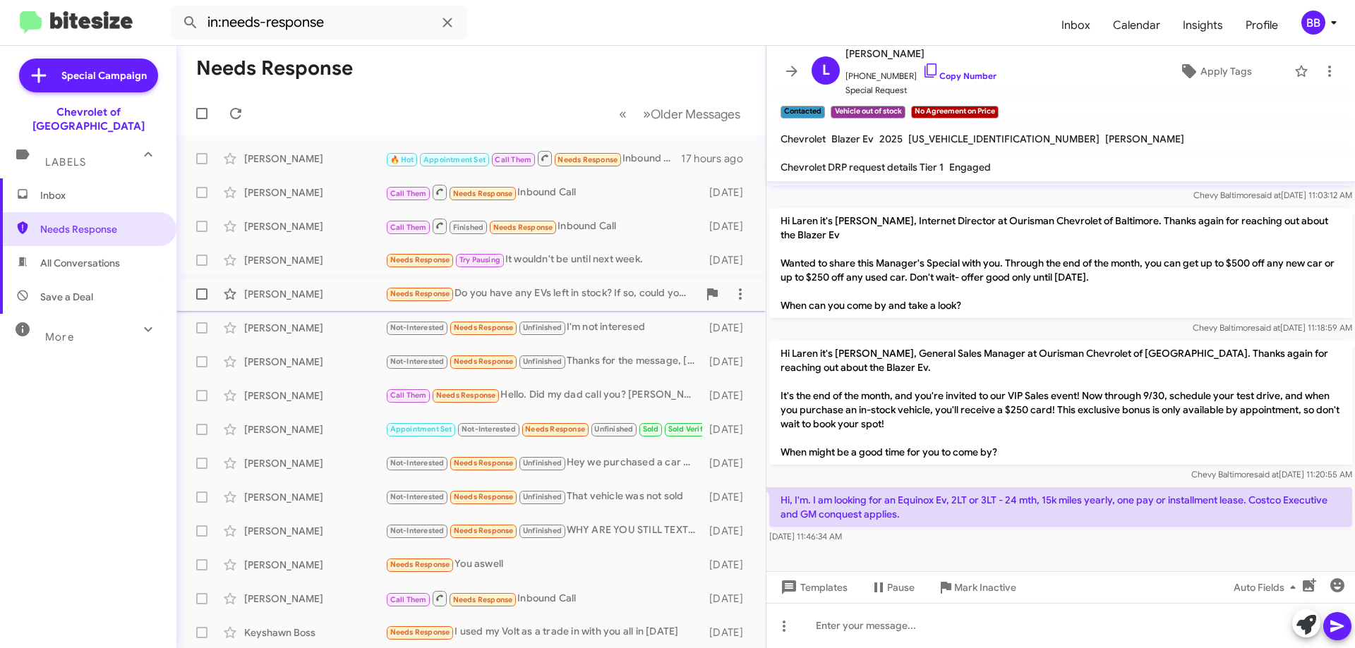
click at [595, 300] on div "Needs Response Do you have any EVs left in stock? If so, could you send me deta…" at bounding box center [541, 294] width 313 height 16
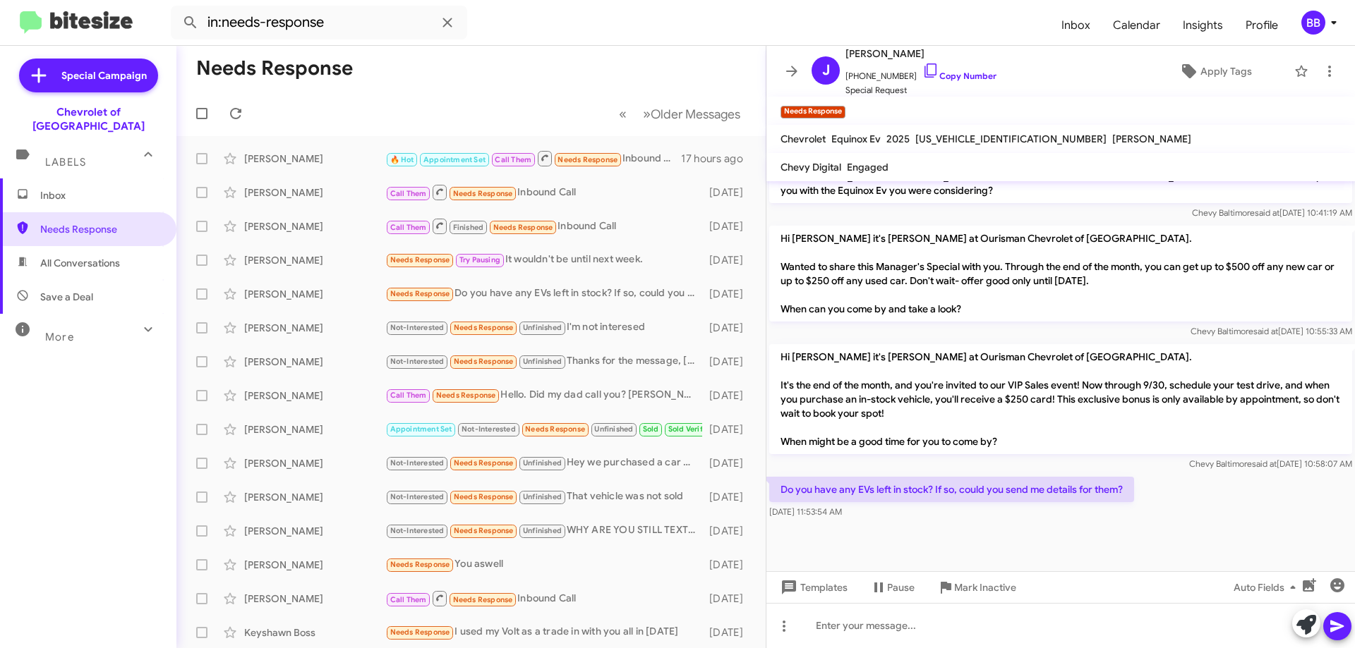
scroll to position [783, 0]
click at [933, 76] on link "Copy Number" at bounding box center [959, 76] width 74 height 11
drag, startPoint x: 1130, startPoint y: 489, endPoint x: 771, endPoint y: 493, distance: 359.2
click at [771, 493] on p "Do you have any EVs left in stock? If so, could you send me details for them?" at bounding box center [951, 489] width 365 height 25
copy p "Do you have any EVs left in stock? If so, could you send me details for them?"
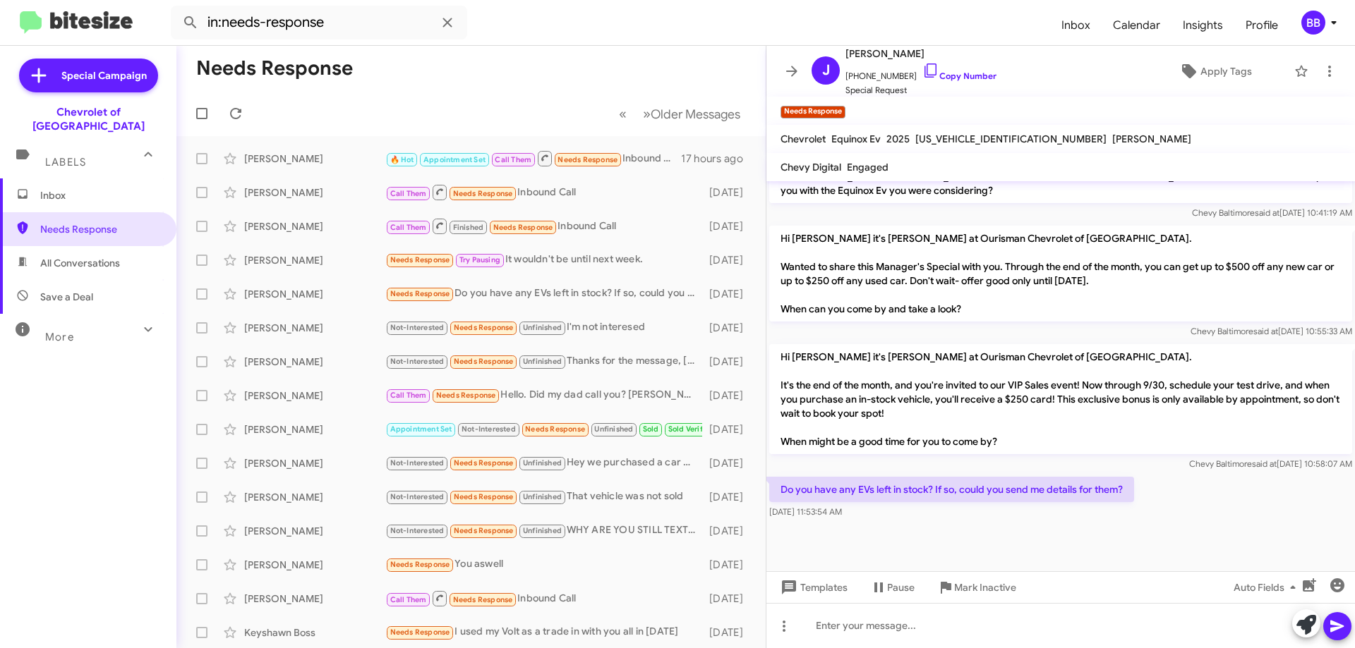
click at [879, 527] on div at bounding box center [1060, 546] width 589 height 49
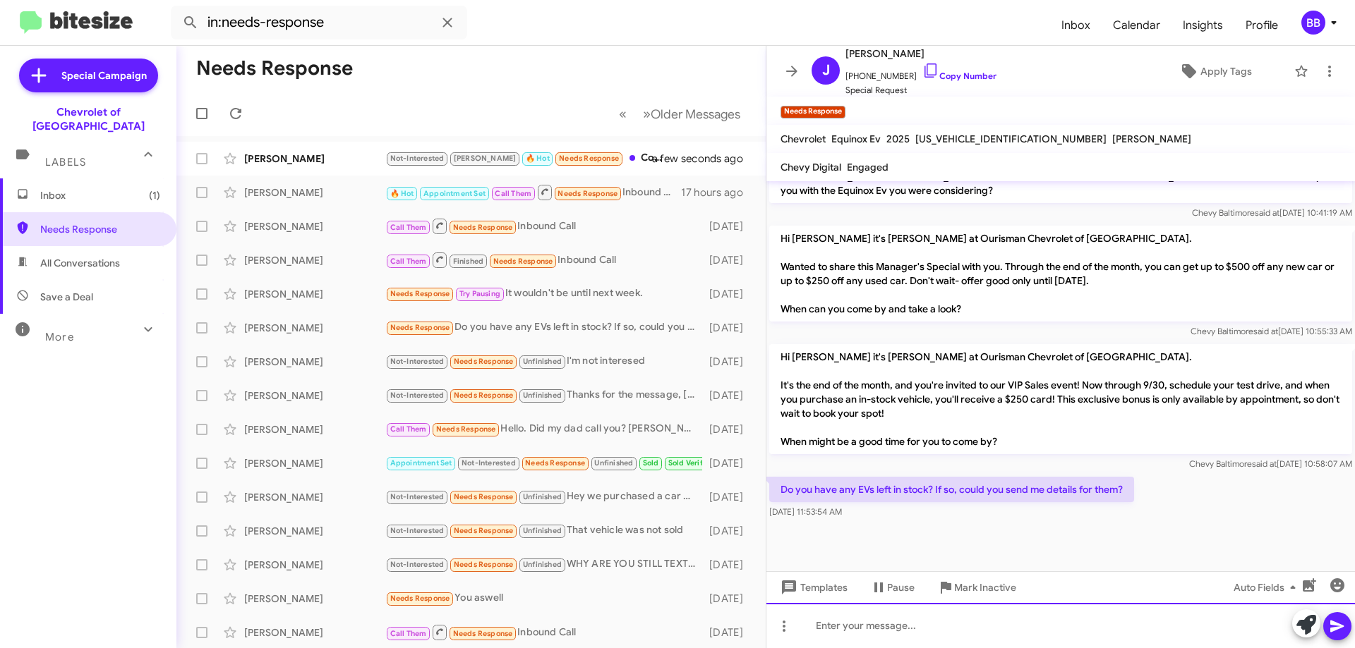
click at [893, 634] on div at bounding box center [1060, 625] width 589 height 45
paste div
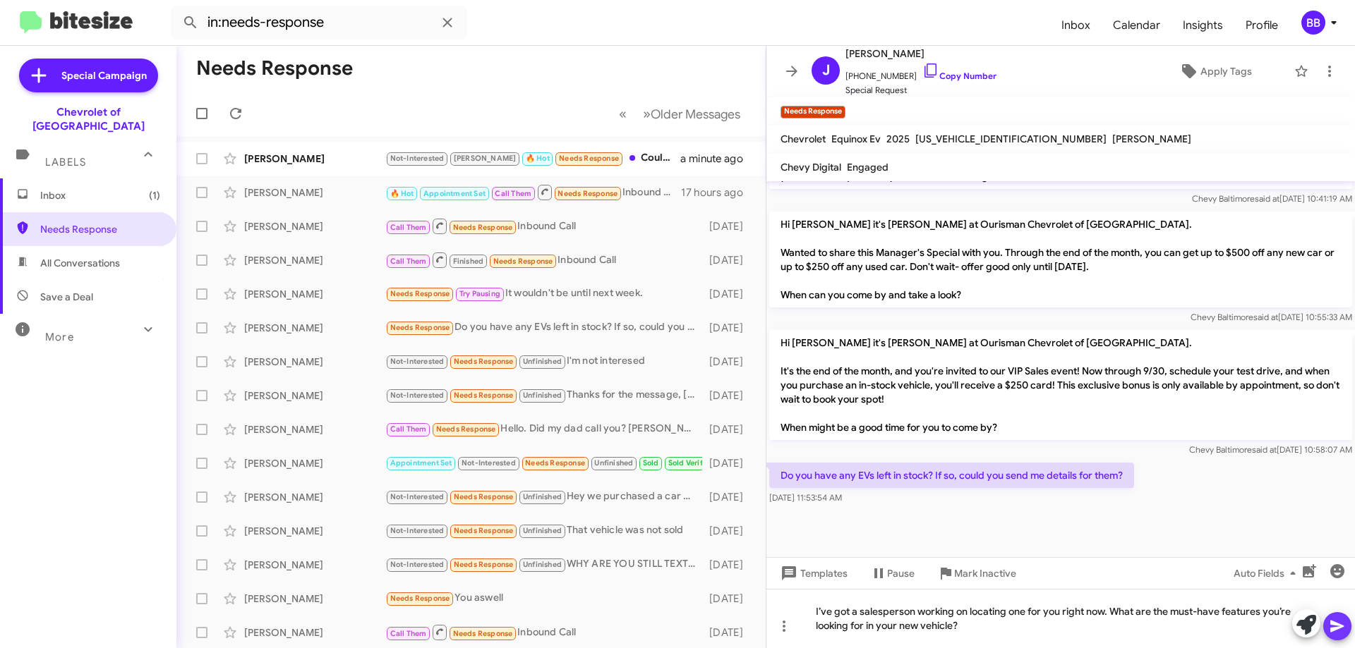
click at [1341, 633] on icon at bounding box center [1337, 626] width 17 height 17
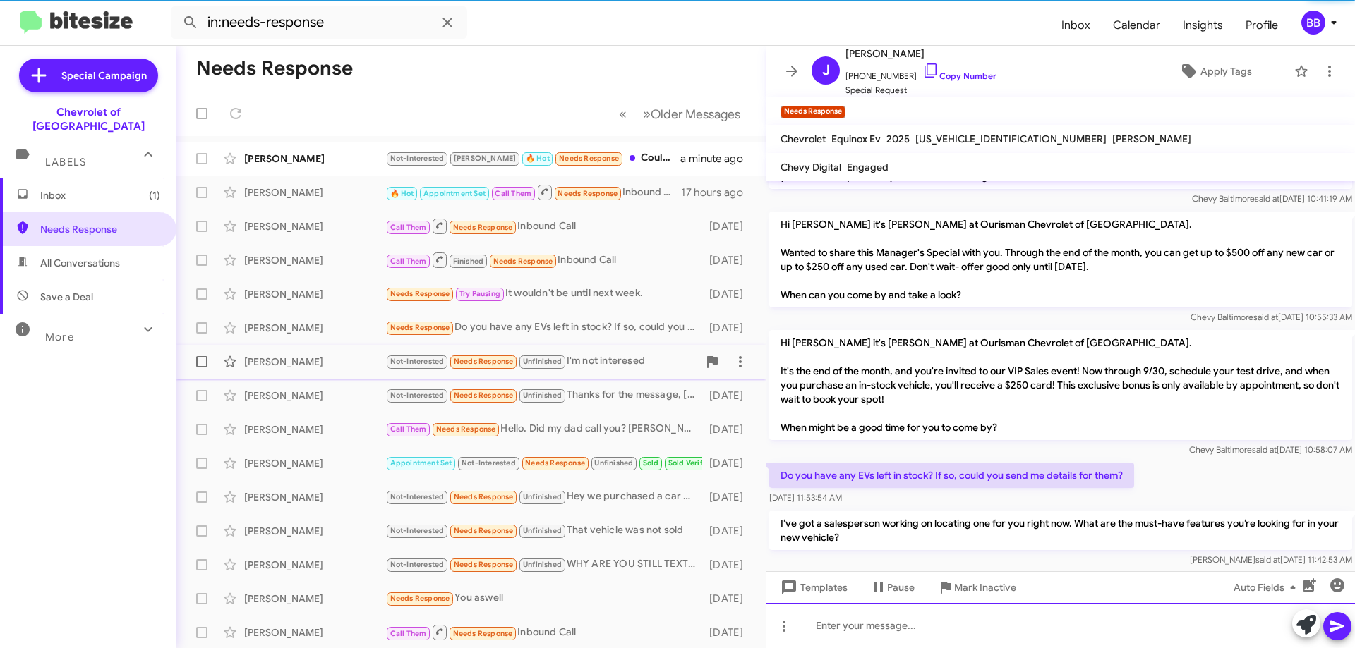
scroll to position [0, 0]
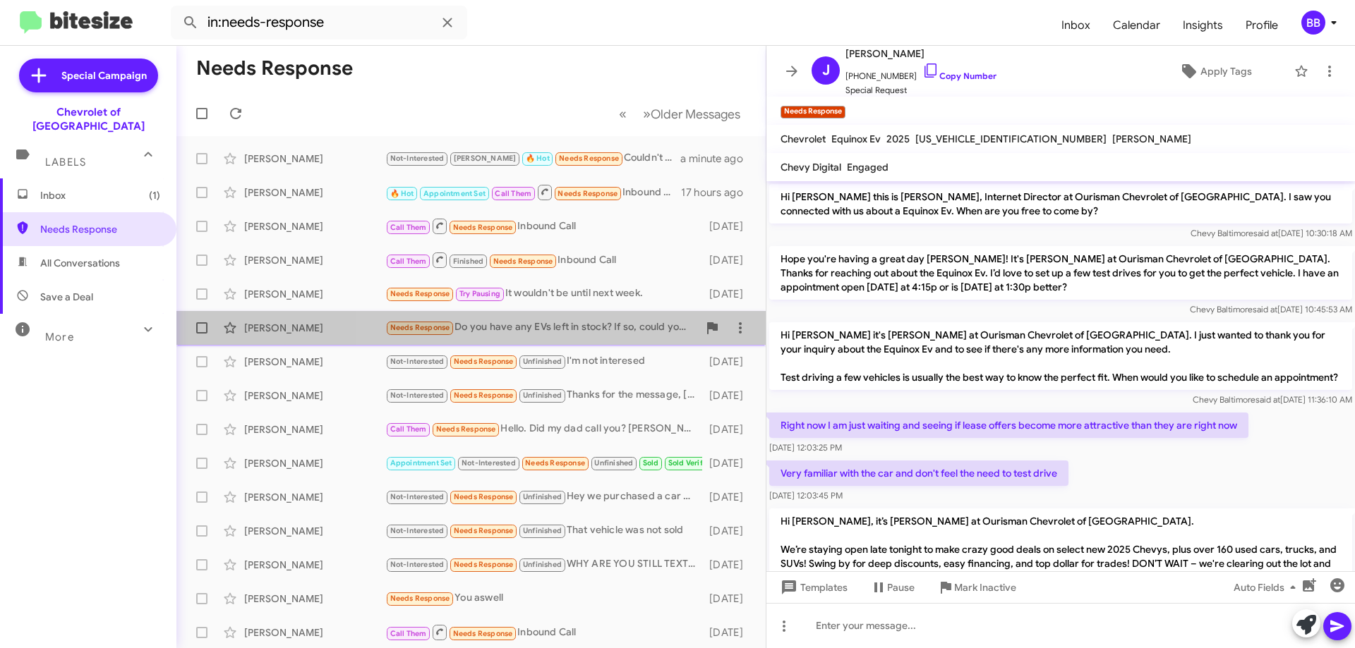
click at [584, 322] on div "Needs Response Do you have any EVs left in stock? If so, could you send me deta…" at bounding box center [541, 328] width 313 height 16
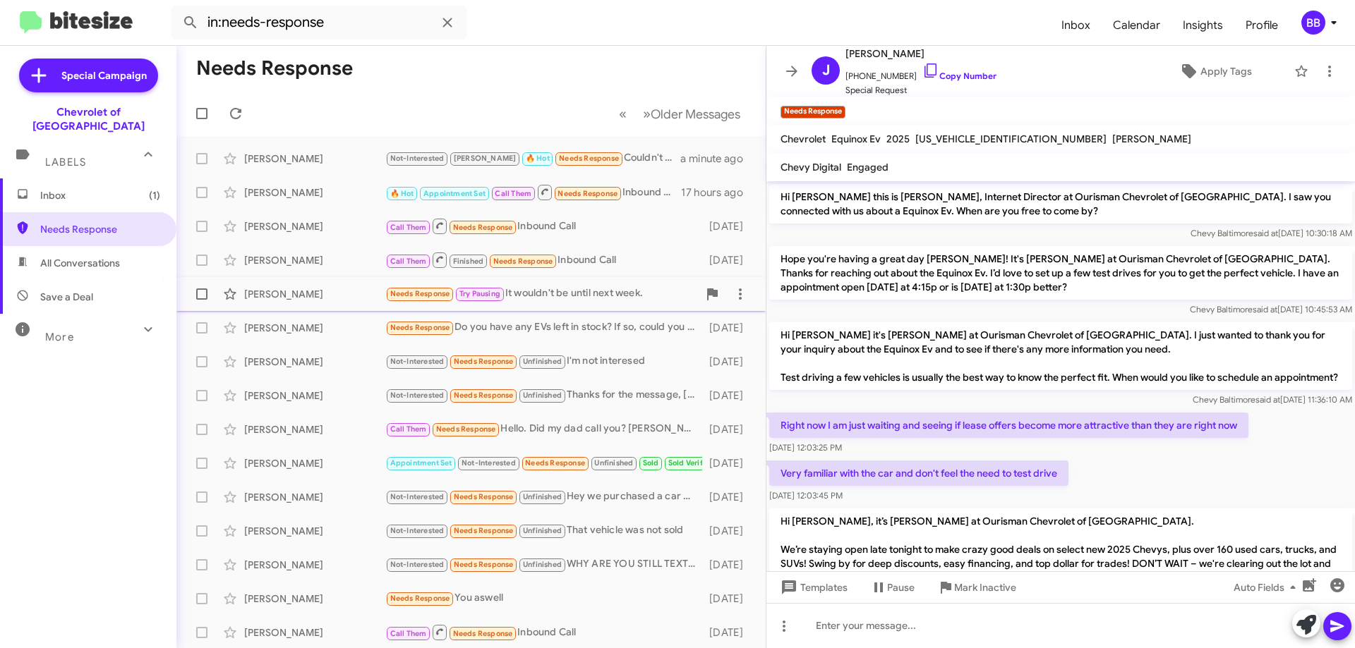
click at [589, 303] on div "Graydon Bonser Needs Response Try Pausing It wouldn't be until next week. 4 day…" at bounding box center [471, 294] width 567 height 28
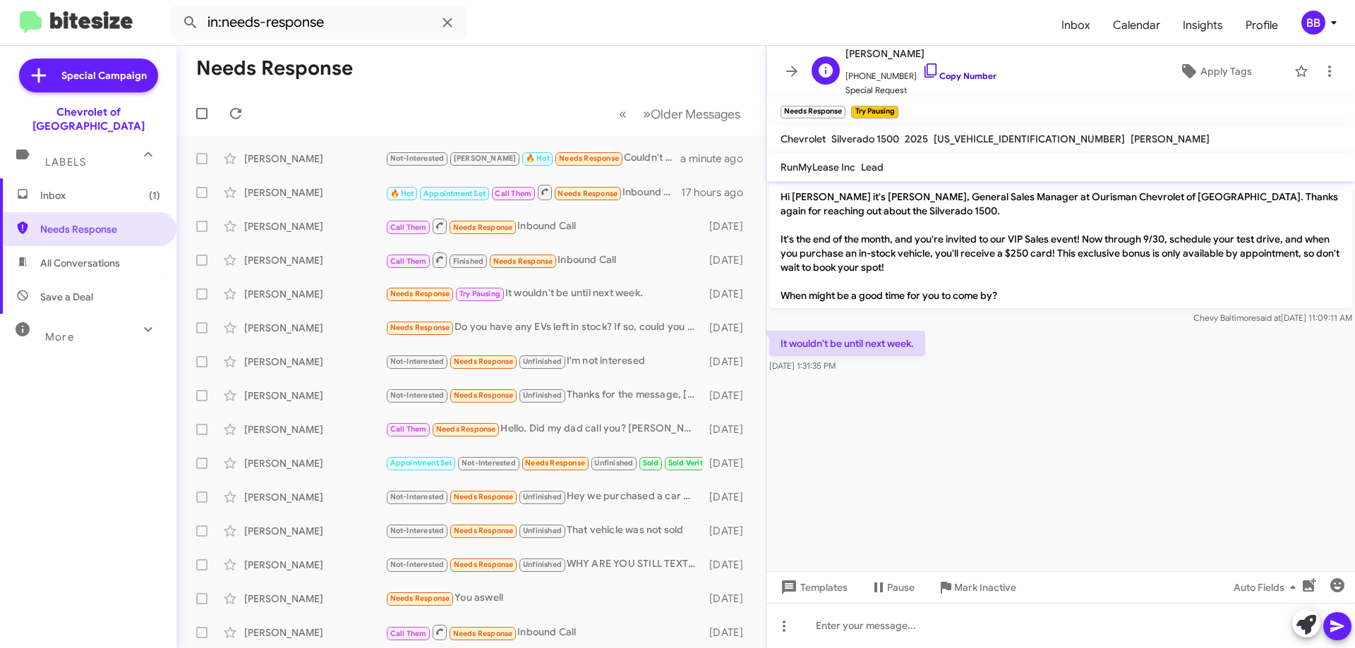
click at [952, 75] on link "Copy Number" at bounding box center [959, 76] width 74 height 11
drag, startPoint x: 922, startPoint y: 344, endPoint x: 776, endPoint y: 193, distance: 209.6
click at [776, 193] on div "Hi Graydon it's Blake Bing, General Sales Manager at Ourisman Chevrolet of Balt…" at bounding box center [1060, 278] width 589 height 195
copy div "Hi Graydon it's Blake Bing, General Sales Manager at Ourisman Chevrolet of Balt…"
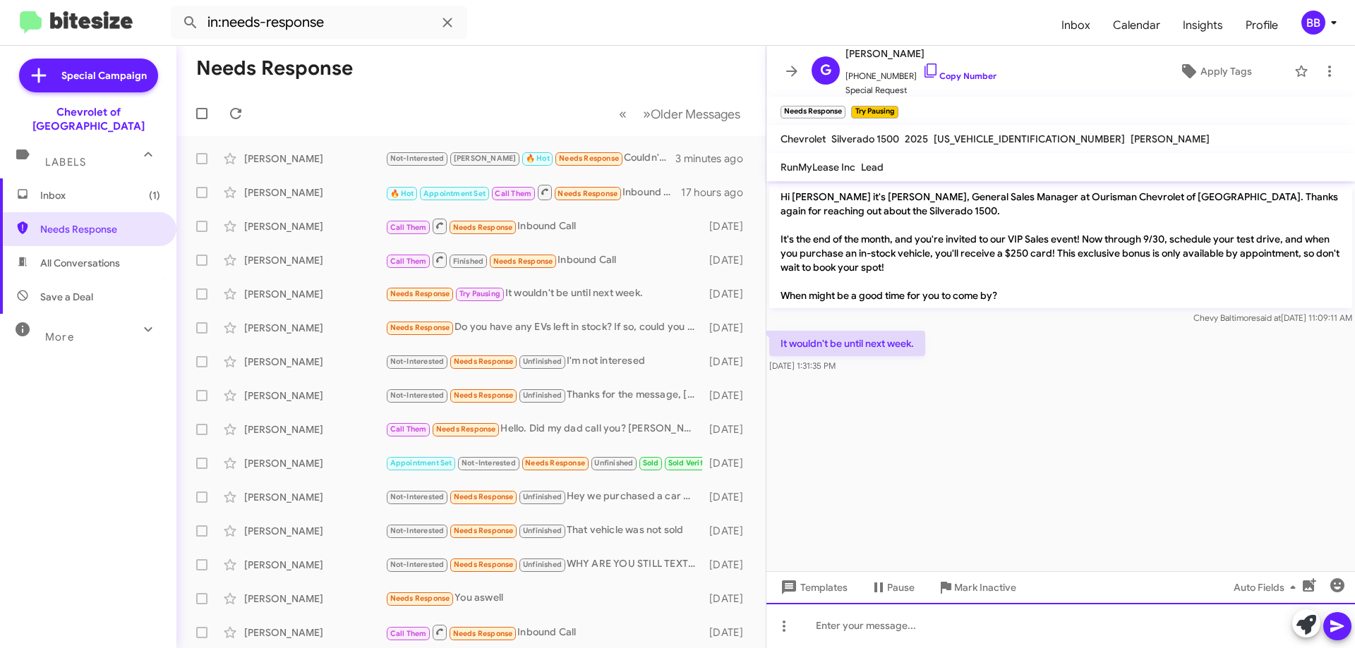
click at [874, 631] on div at bounding box center [1060, 625] width 589 height 45
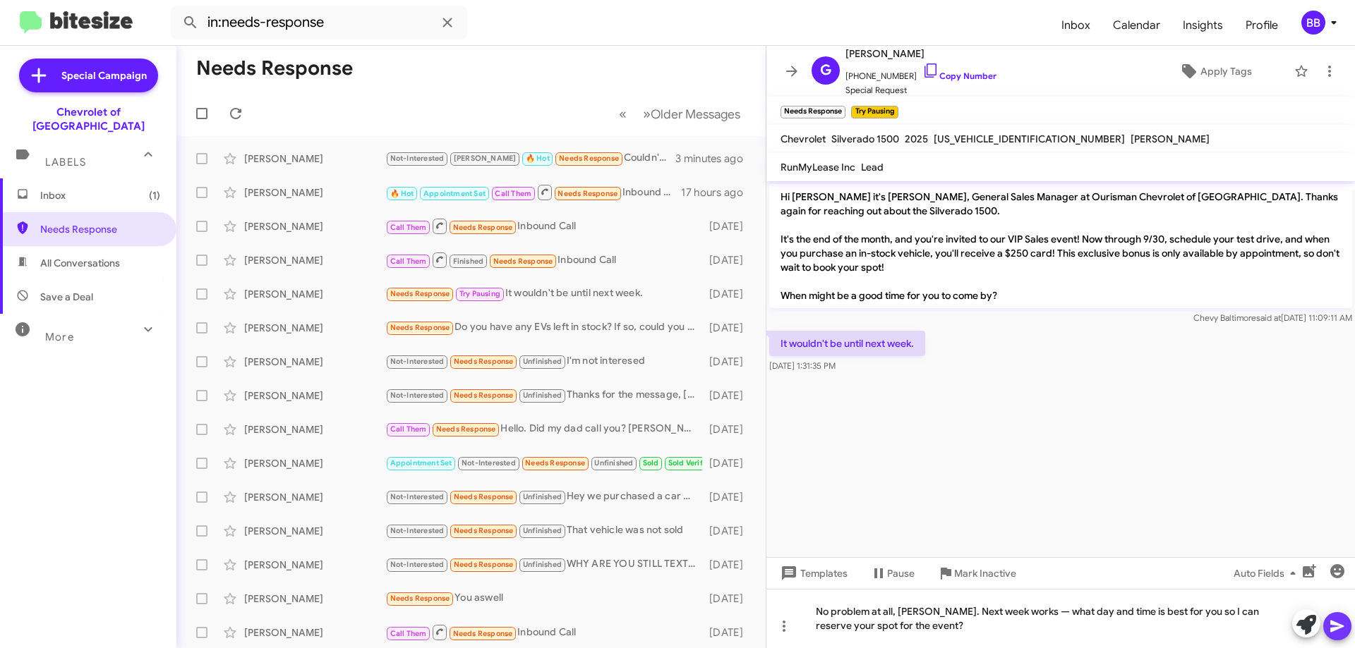
click at [1330, 624] on icon at bounding box center [1337, 626] width 17 height 17
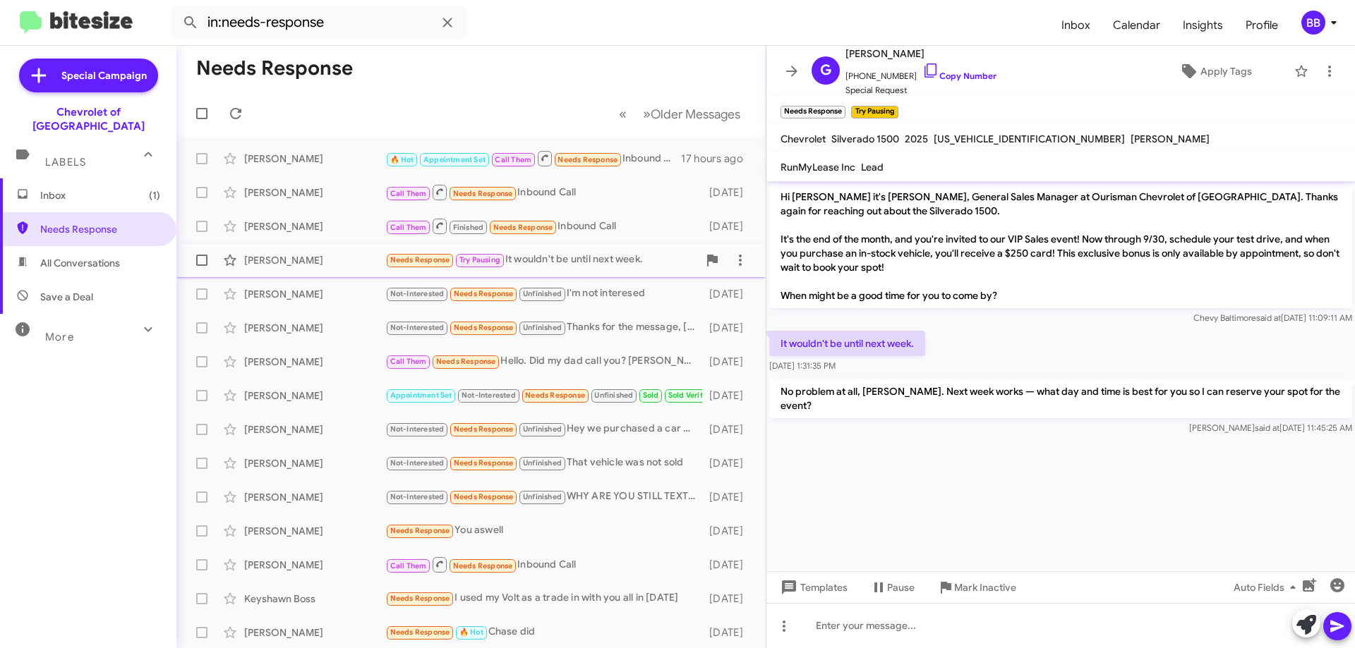
click at [616, 263] on div "Needs Response Try Pausing It wouldn't be until next week." at bounding box center [541, 260] width 313 height 16
click at [612, 263] on div "Needs Response Try Pausing It wouldn't be until next week." at bounding box center [541, 260] width 313 height 16
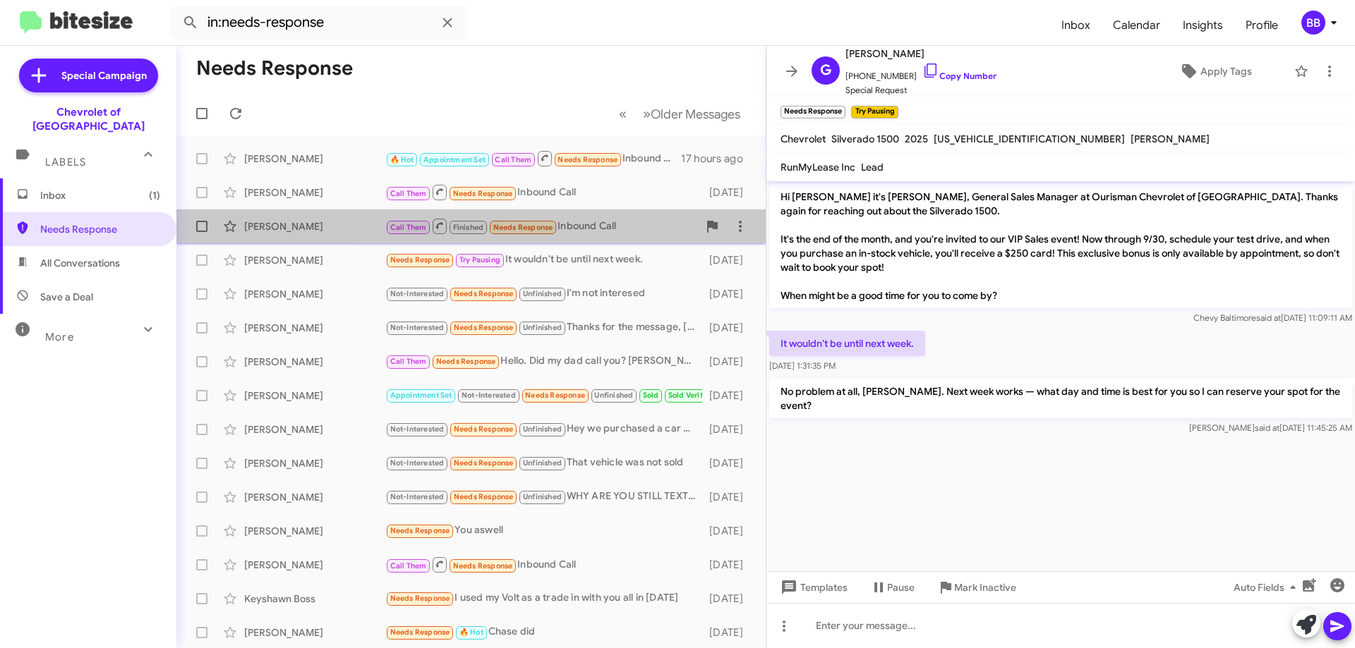
click at [603, 230] on div "Call Them Finished Needs Response Inbound Call" at bounding box center [541, 226] width 313 height 18
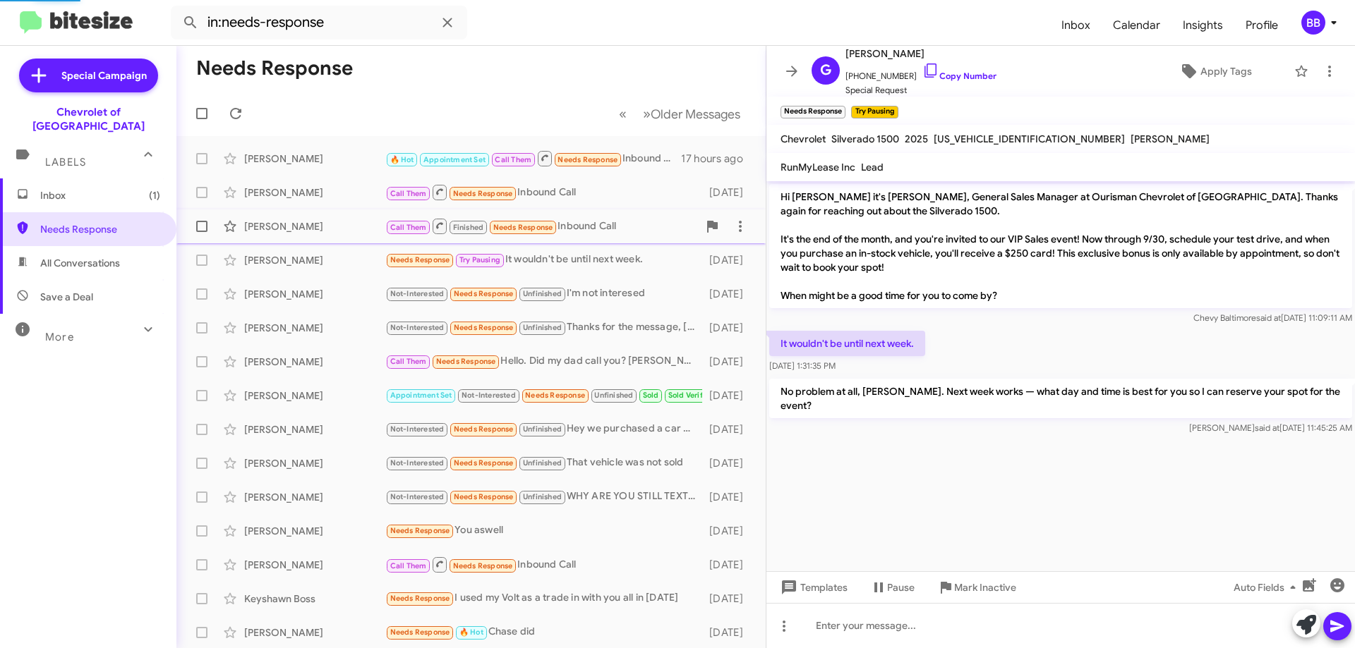
scroll to position [543, 0]
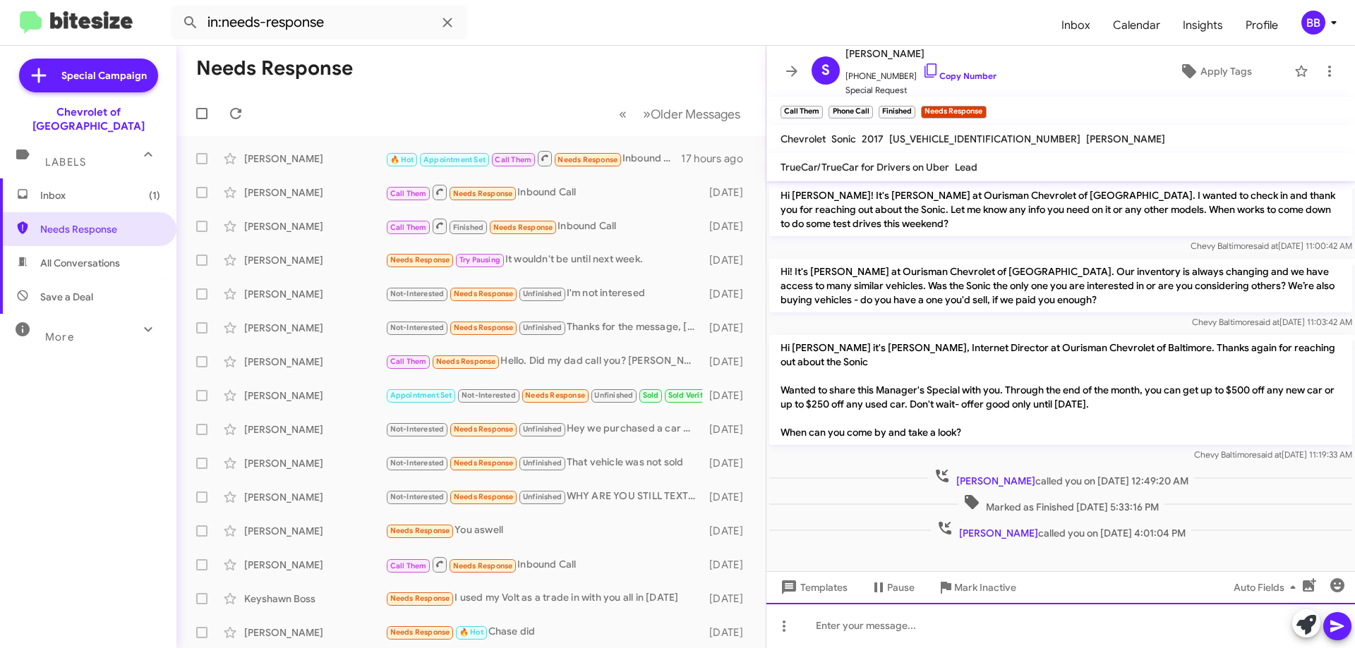
click at [872, 629] on div at bounding box center [1060, 625] width 589 height 45
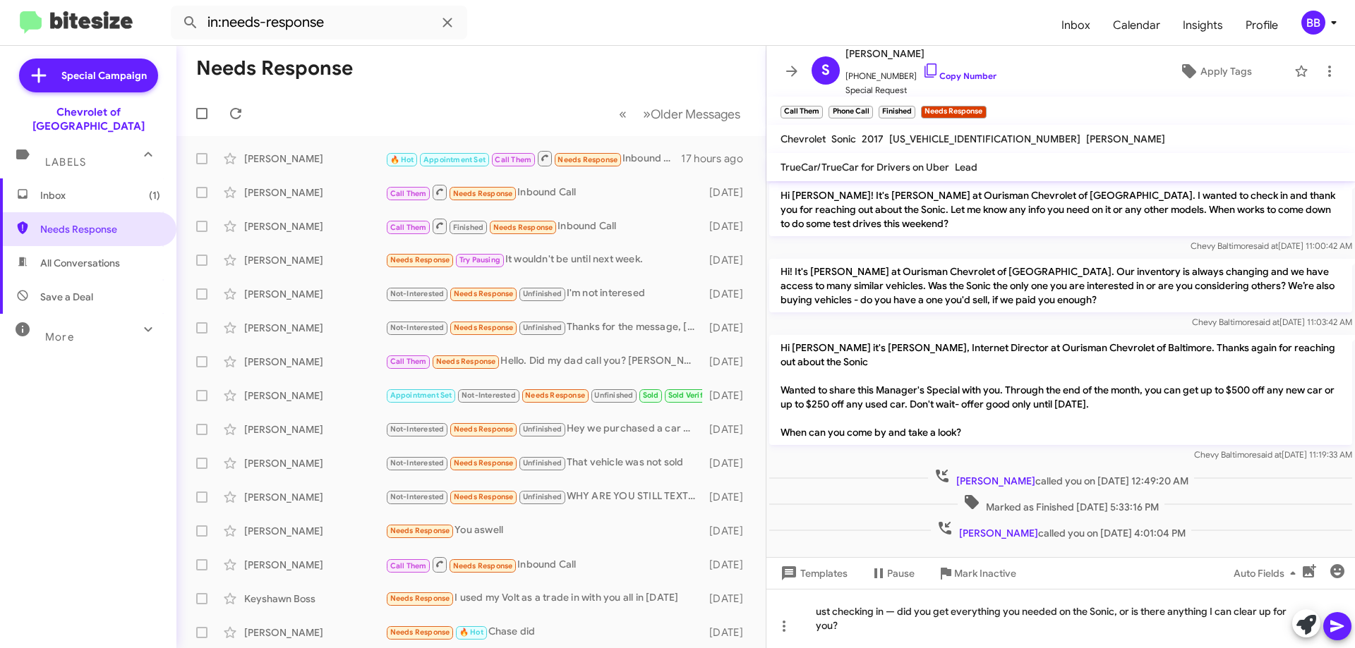
click at [1340, 628] on icon at bounding box center [1336, 627] width 13 height 12
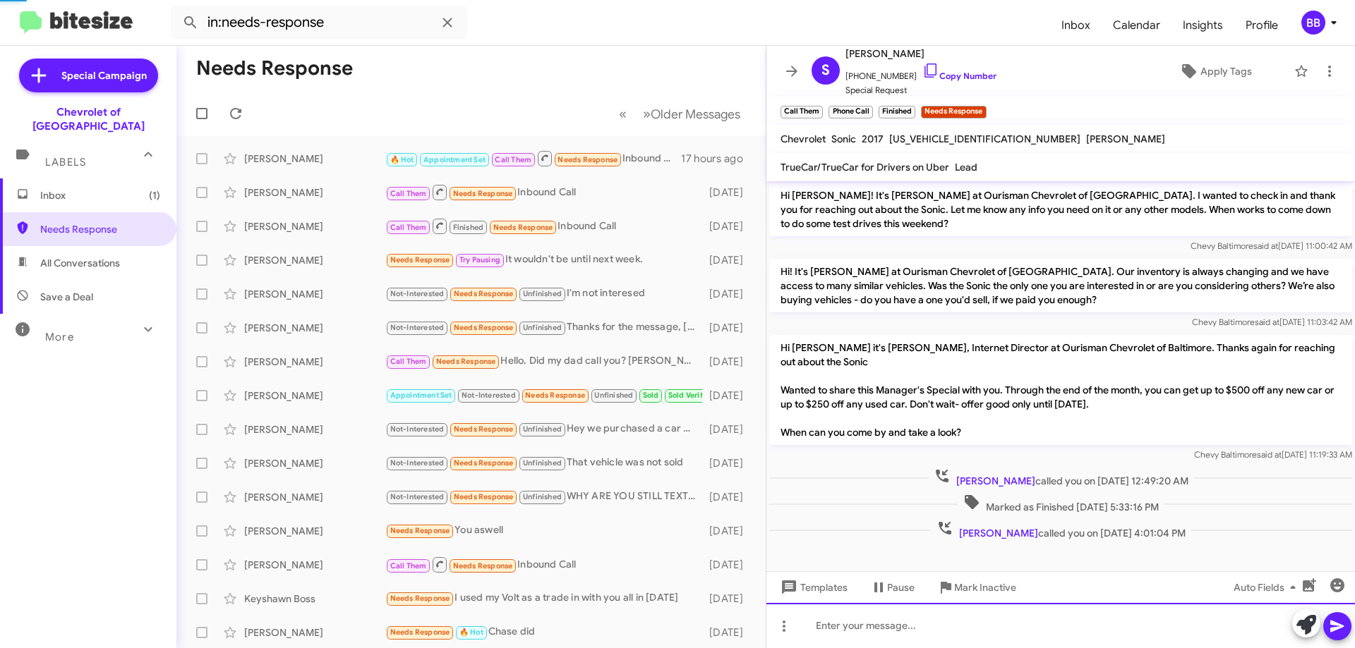
scroll to position [0, 0]
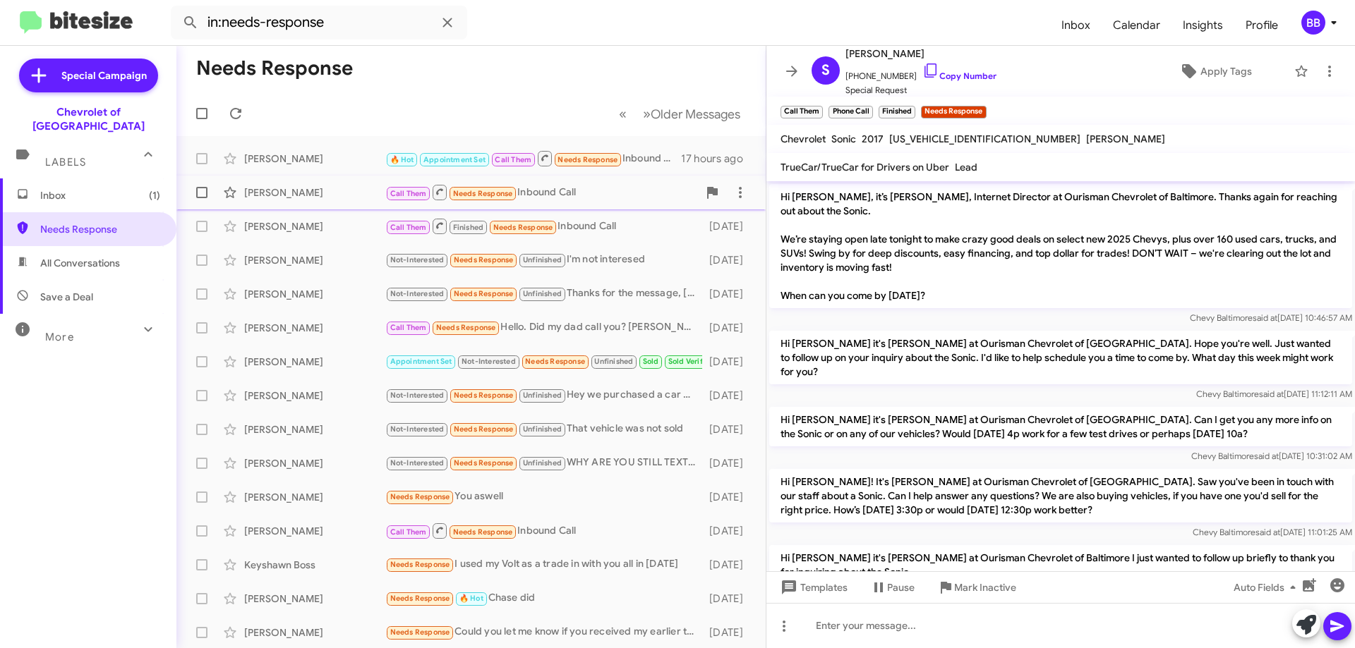
click at [605, 193] on div "Call Them Needs Response Inbound Call" at bounding box center [541, 192] width 313 height 18
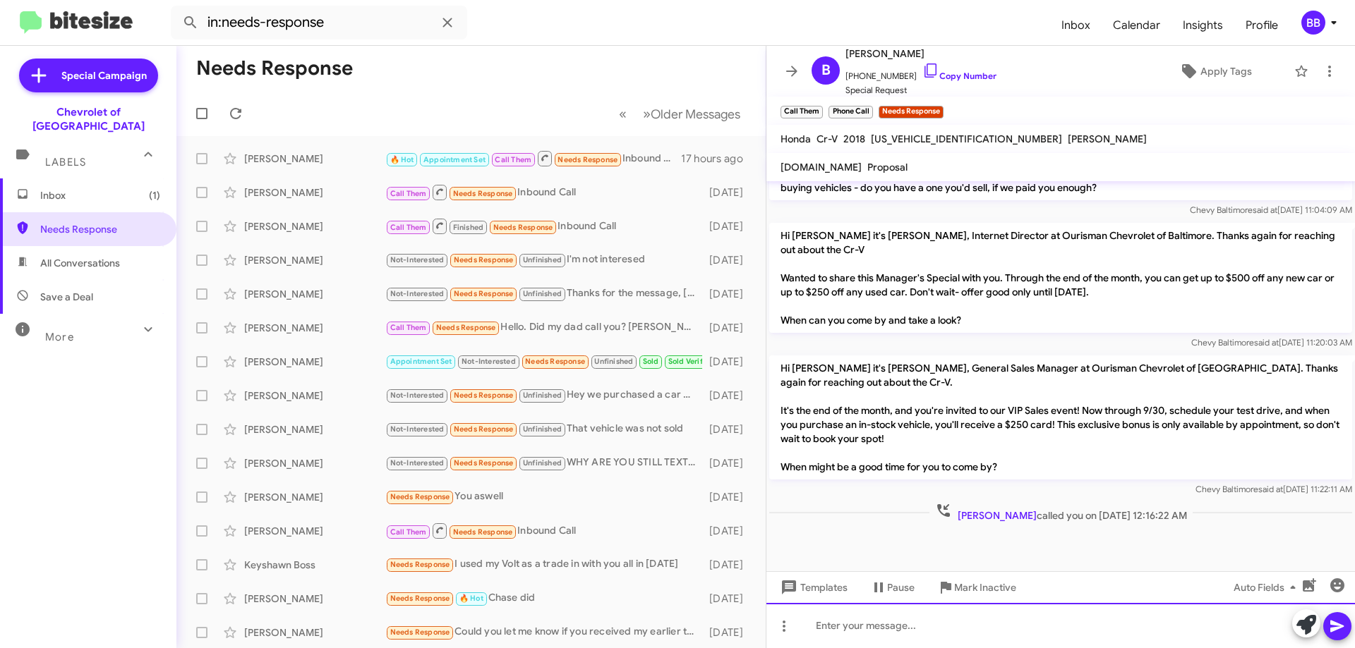
click at [919, 624] on div at bounding box center [1060, 625] width 589 height 45
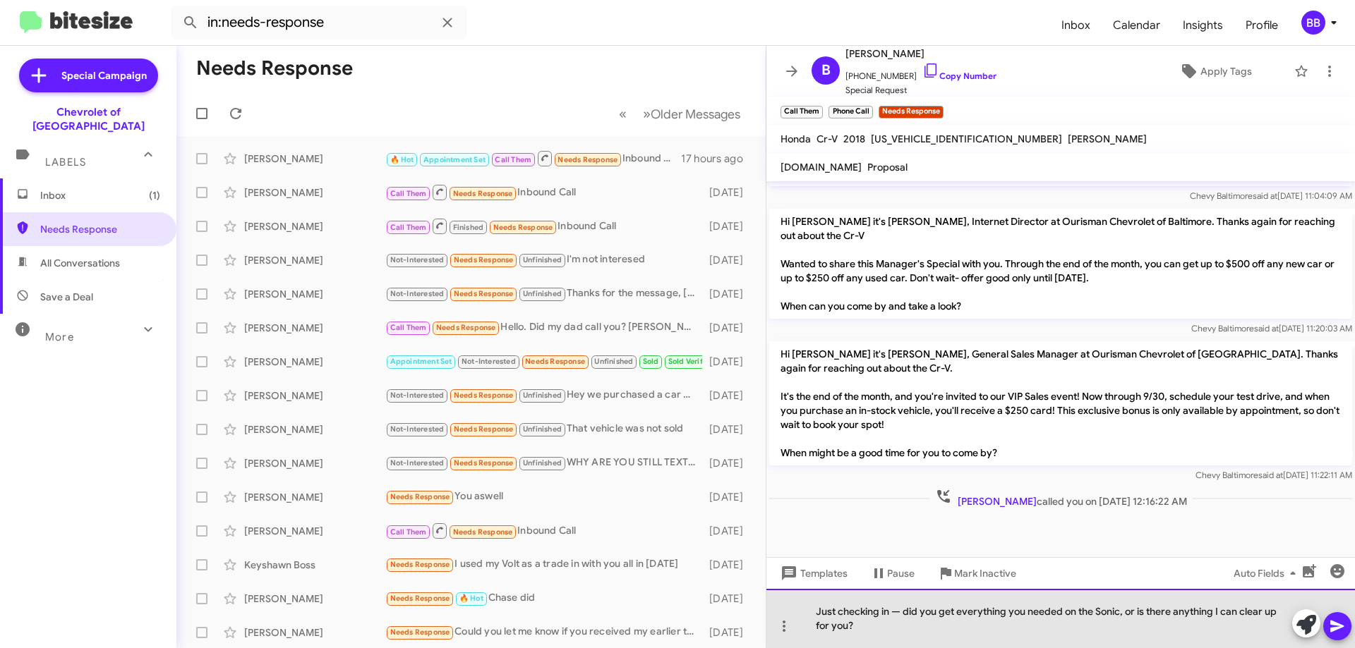
drag, startPoint x: 1120, startPoint y: 610, endPoint x: 1097, endPoint y: 615, distance: 23.8
click at [1097, 615] on div "Just checking in — did you get everything you needed on the Sonic, or is there …" at bounding box center [1060, 618] width 589 height 59
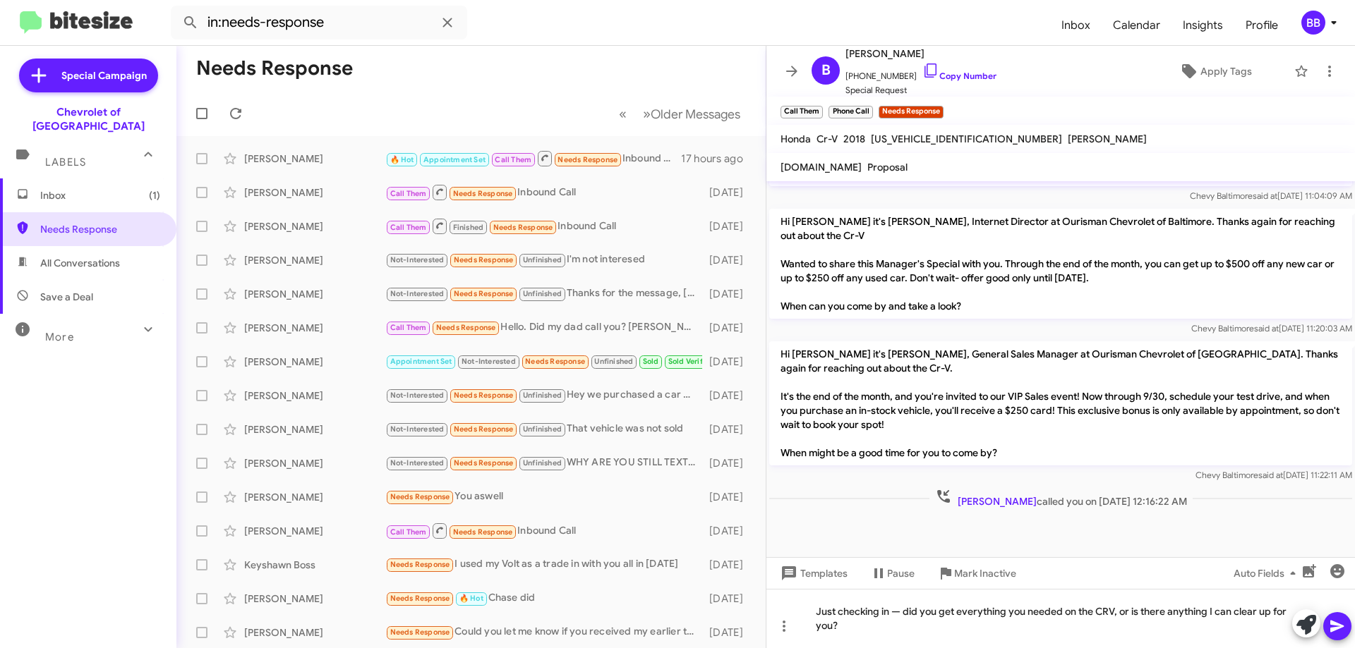
click at [1338, 618] on icon at bounding box center [1337, 626] width 17 height 17
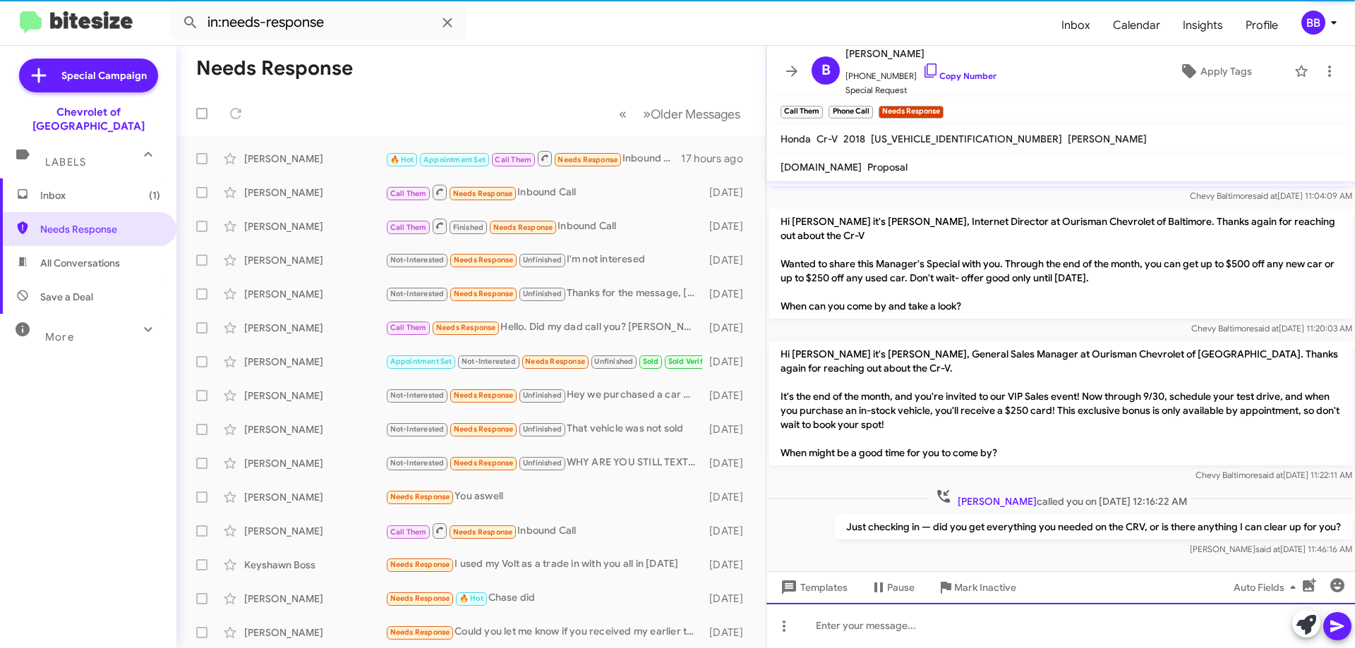
scroll to position [0, 0]
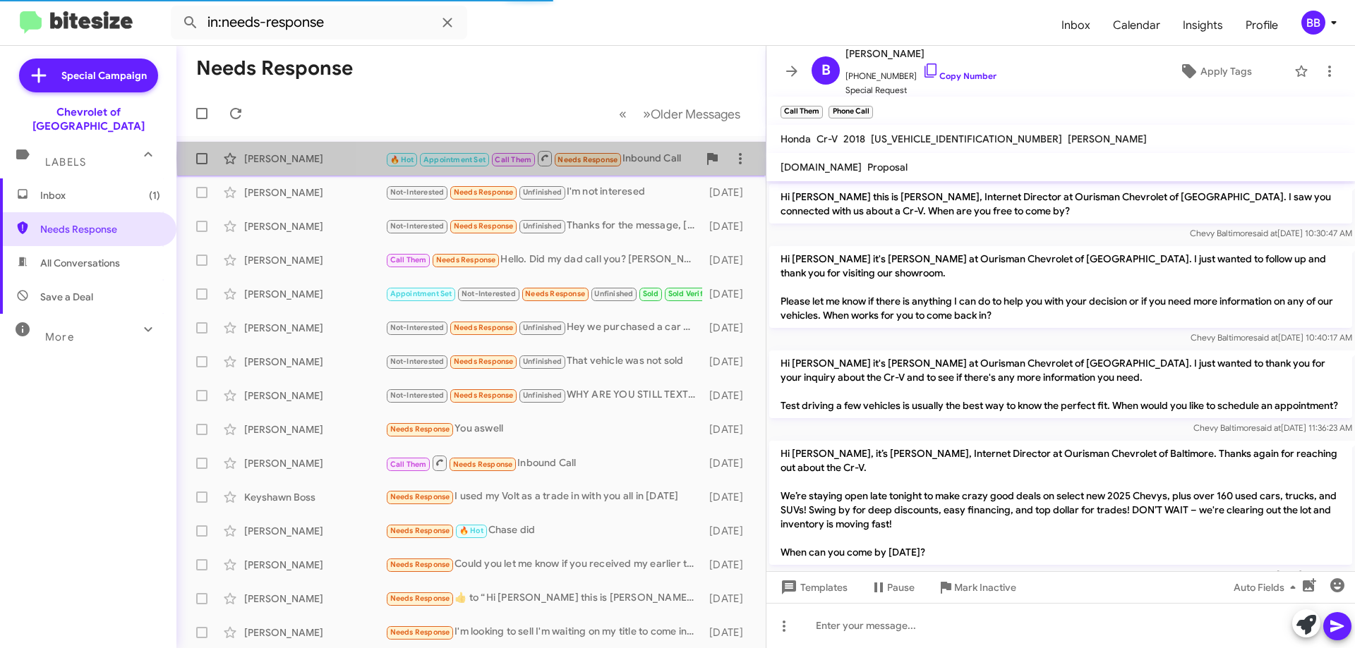
click at [646, 157] on div "🔥 Hot Appointment Set Call Them Needs Response Inbound Call" at bounding box center [541, 159] width 313 height 18
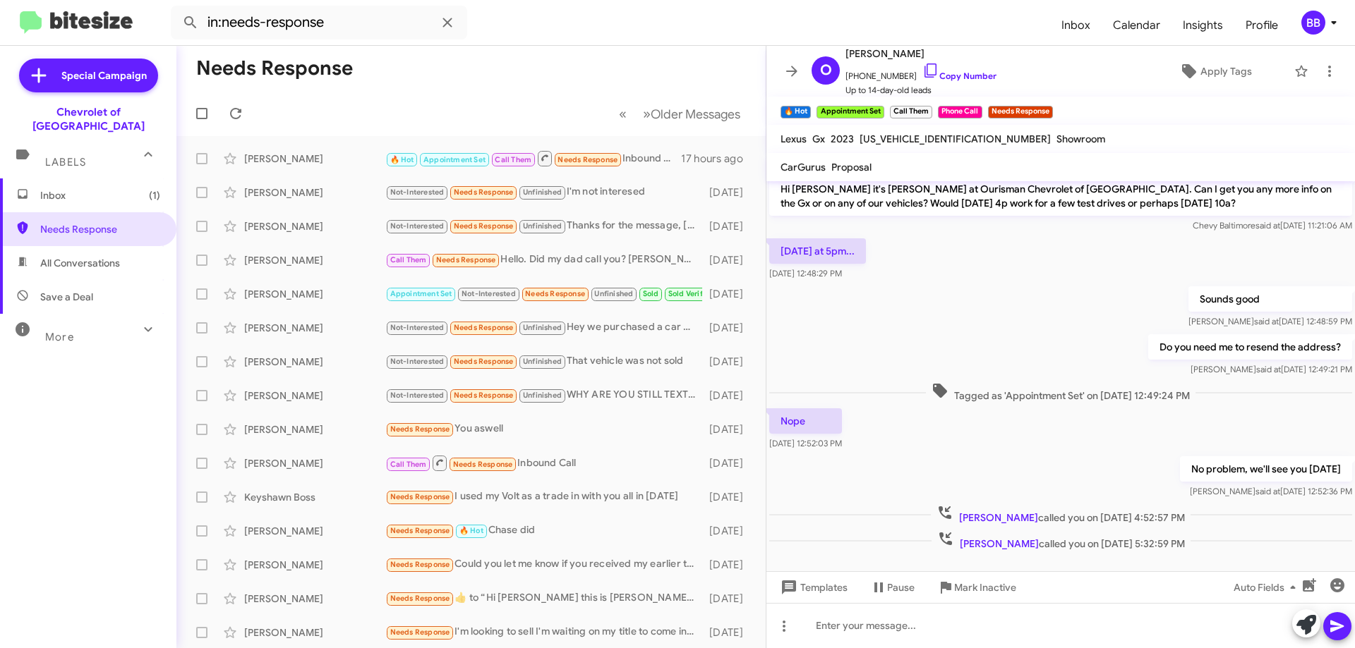
scroll to position [266, 0]
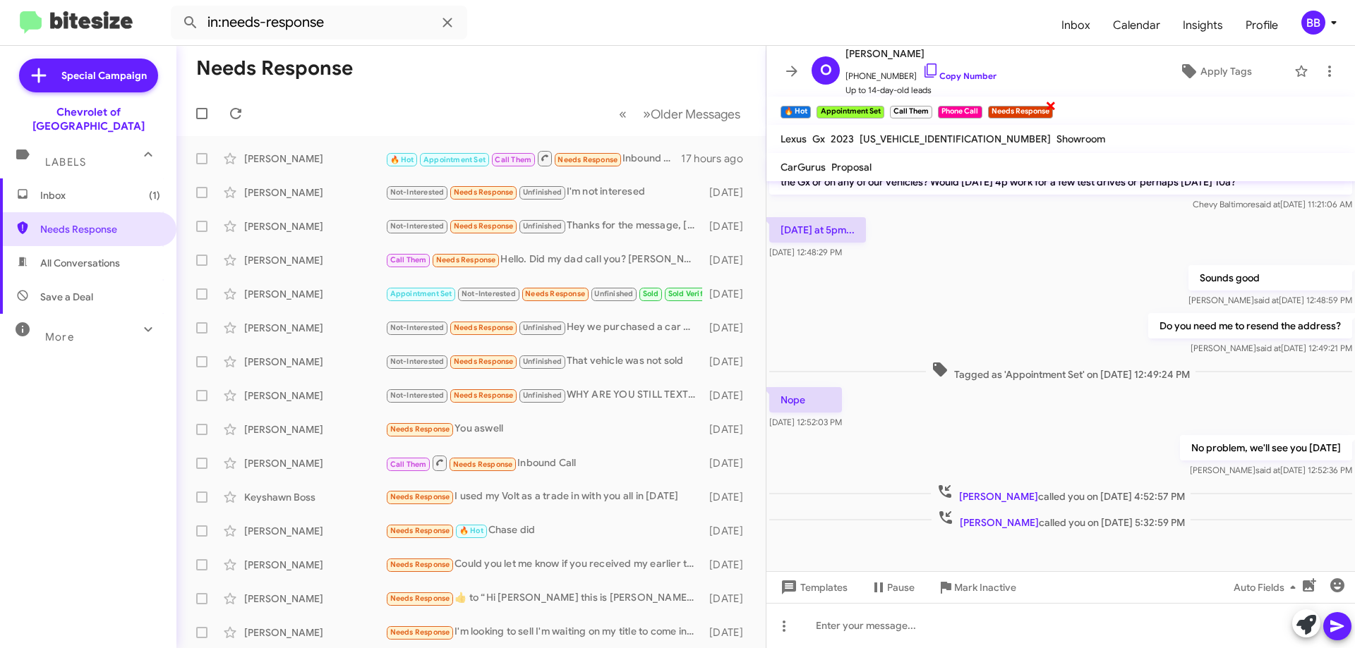
click at [1052, 105] on span "×" at bounding box center [1050, 105] width 11 height 17
click at [1213, 73] on span "Apply Tags" at bounding box center [1226, 71] width 52 height 25
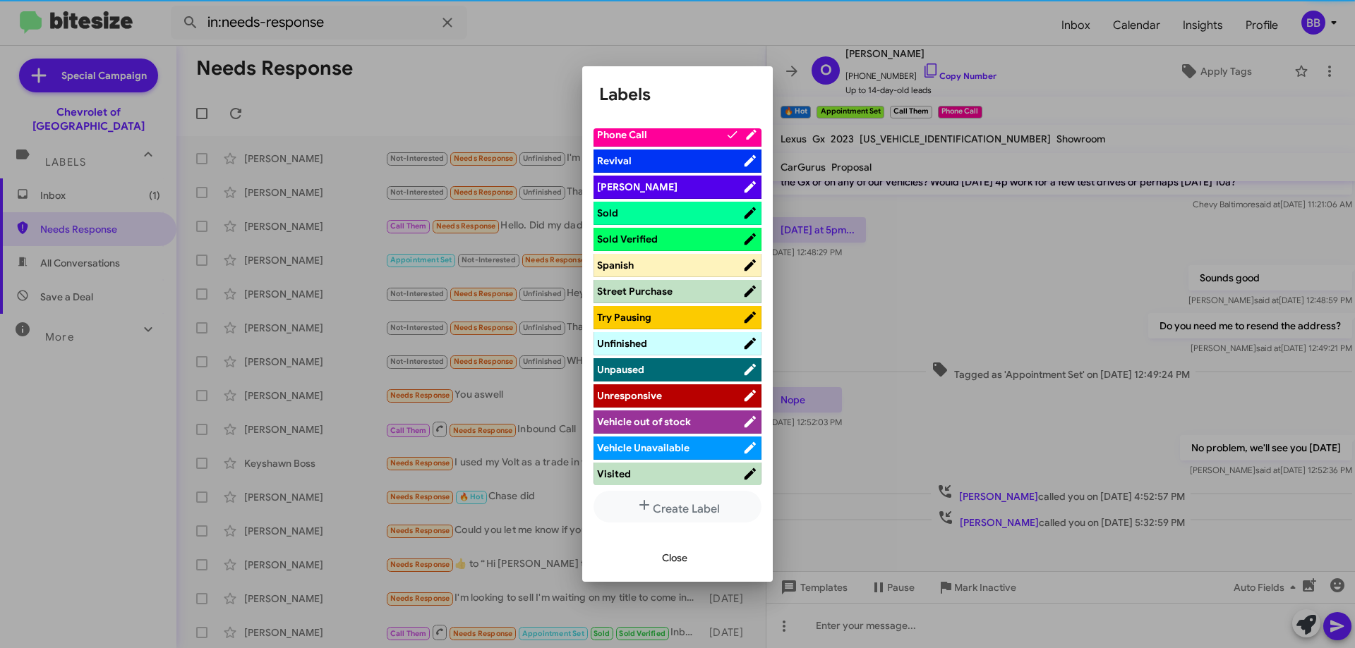
scroll to position [845, 0]
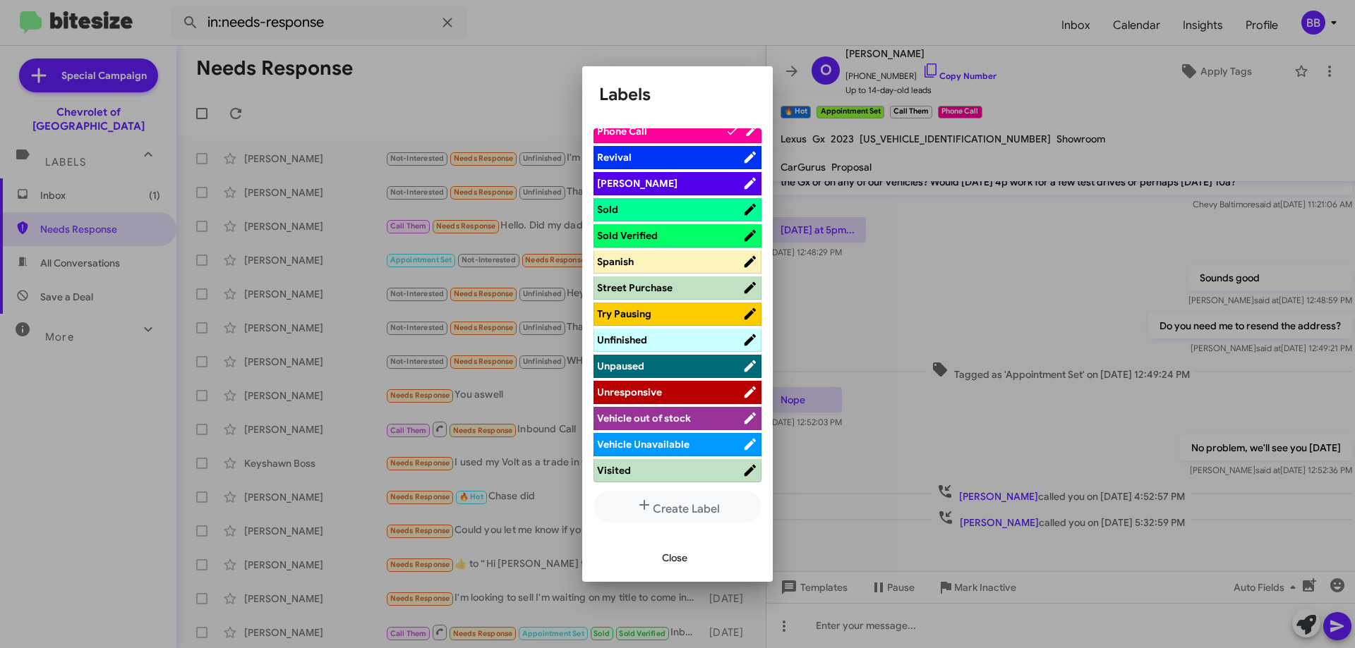
click at [665, 206] on span "Sold" at bounding box center [669, 210] width 145 height 14
click at [676, 563] on span "Close" at bounding box center [674, 557] width 25 height 25
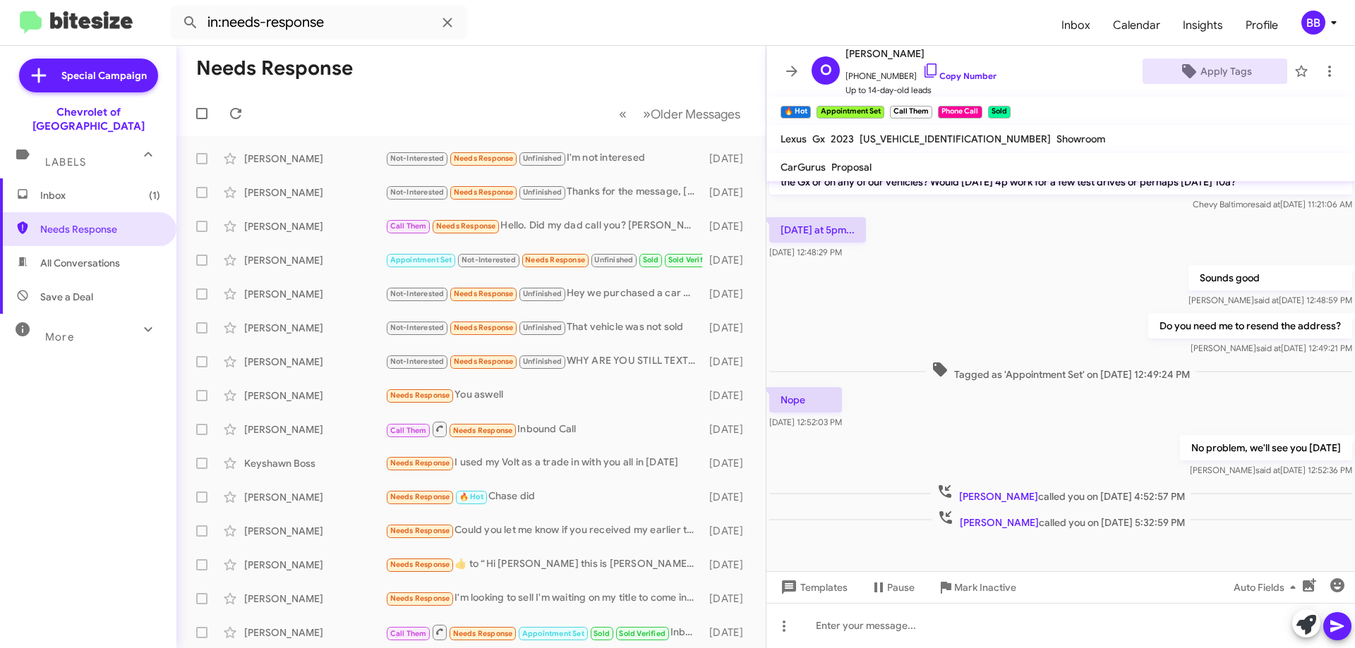
click at [101, 188] on span "Inbox (1)" at bounding box center [100, 195] width 120 height 14
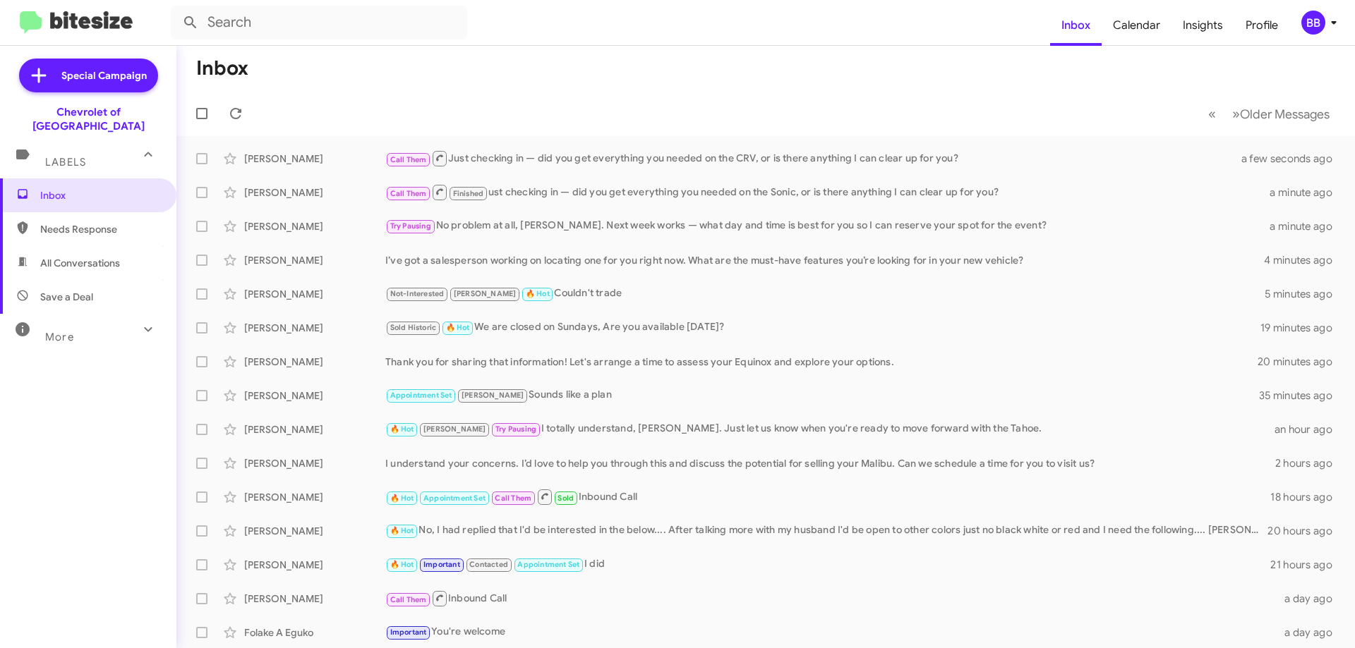
click at [123, 328] on div "More" at bounding box center [74, 331] width 126 height 26
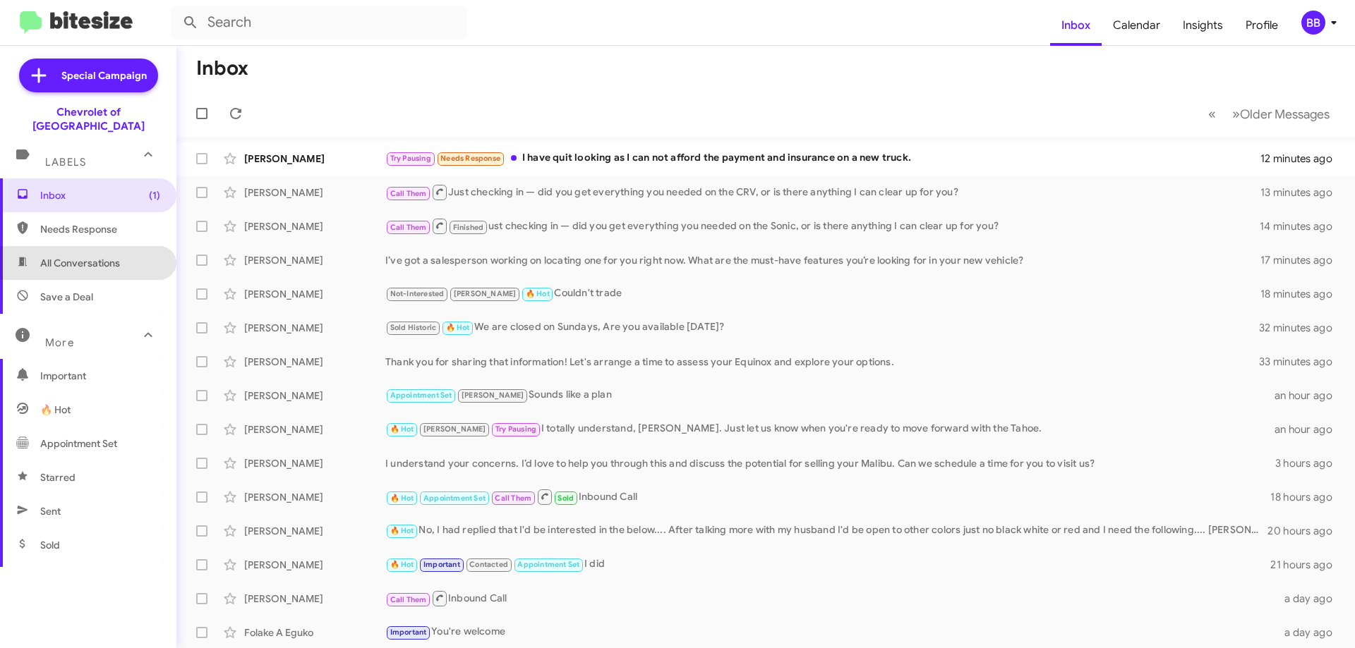
click at [93, 246] on span "All Conversations" at bounding box center [88, 263] width 176 height 34
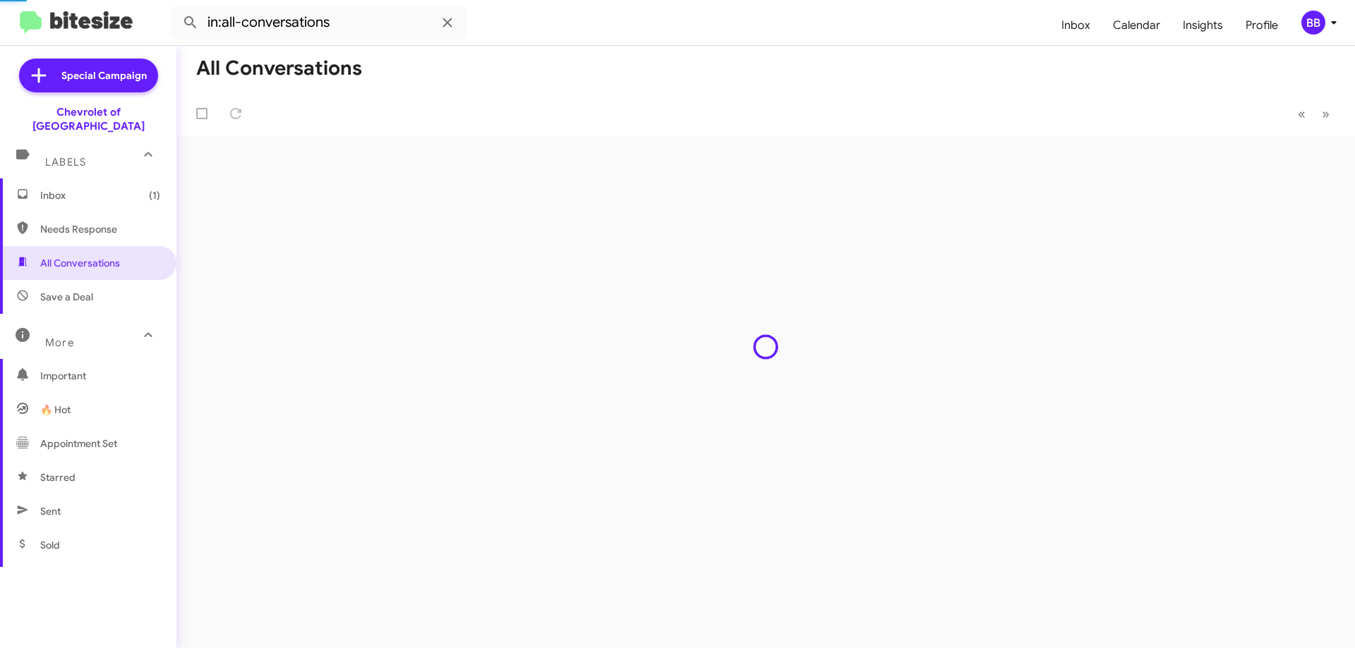
click at [97, 222] on span "Needs Response" at bounding box center [100, 229] width 120 height 14
type input "in:needs-response"
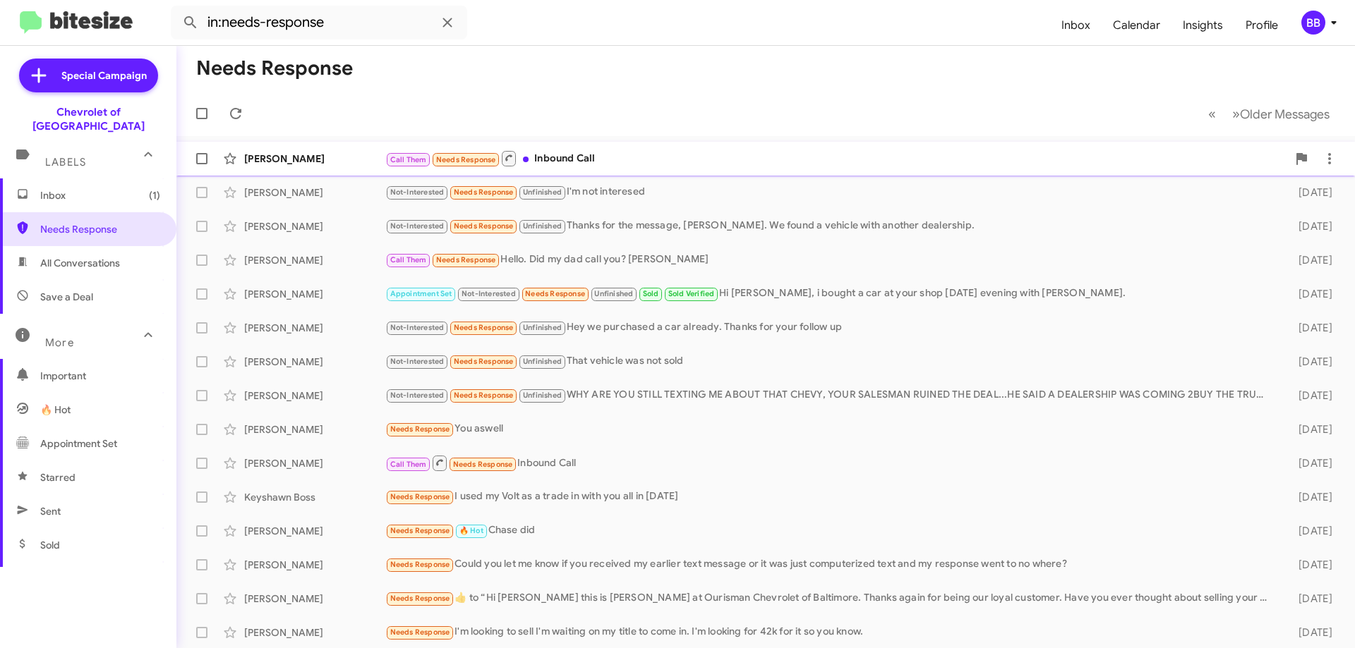
click at [653, 150] on div "Call Them Needs Response Inbound Call" at bounding box center [836, 159] width 902 height 18
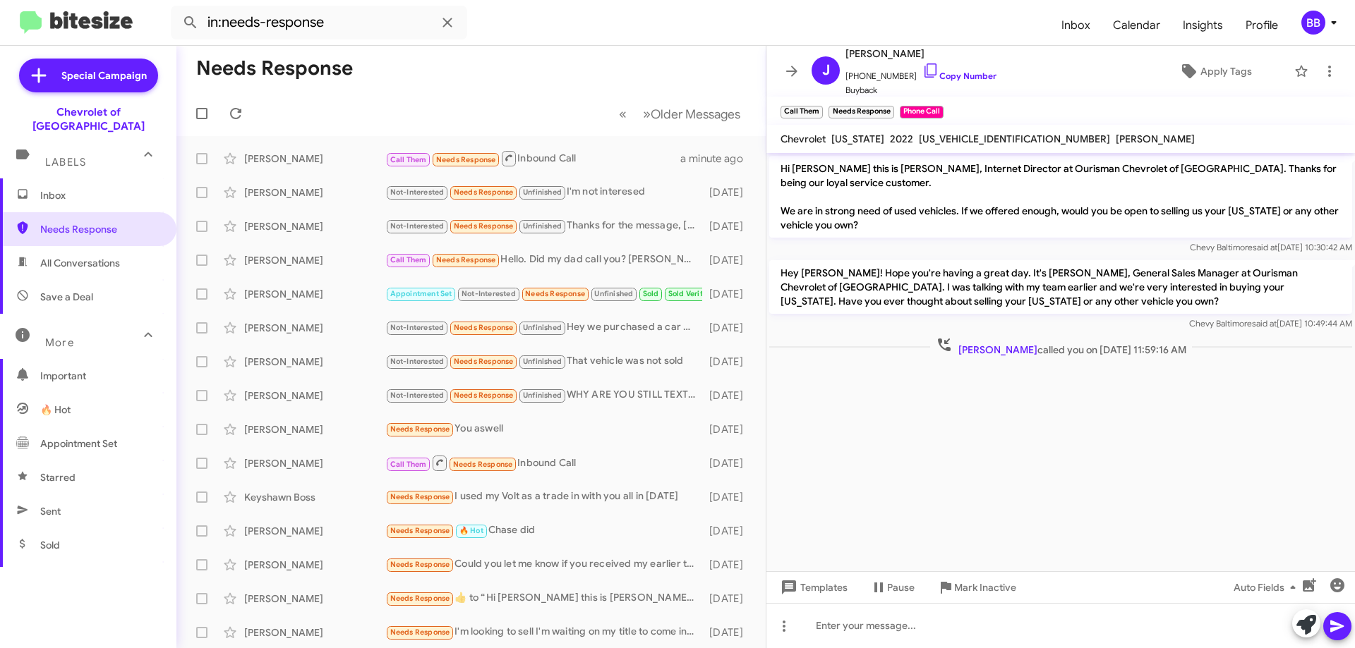
drag, startPoint x: 1139, startPoint y: 247, endPoint x: 1355, endPoint y: 250, distance: 215.9
click at [1354, 250] on html "in:needs-response Inbox Calendar Insights Profile BB Special Campaign Chevrolet…" at bounding box center [677, 324] width 1355 height 648
click at [890, 104] on span "×" at bounding box center [891, 105] width 11 height 17
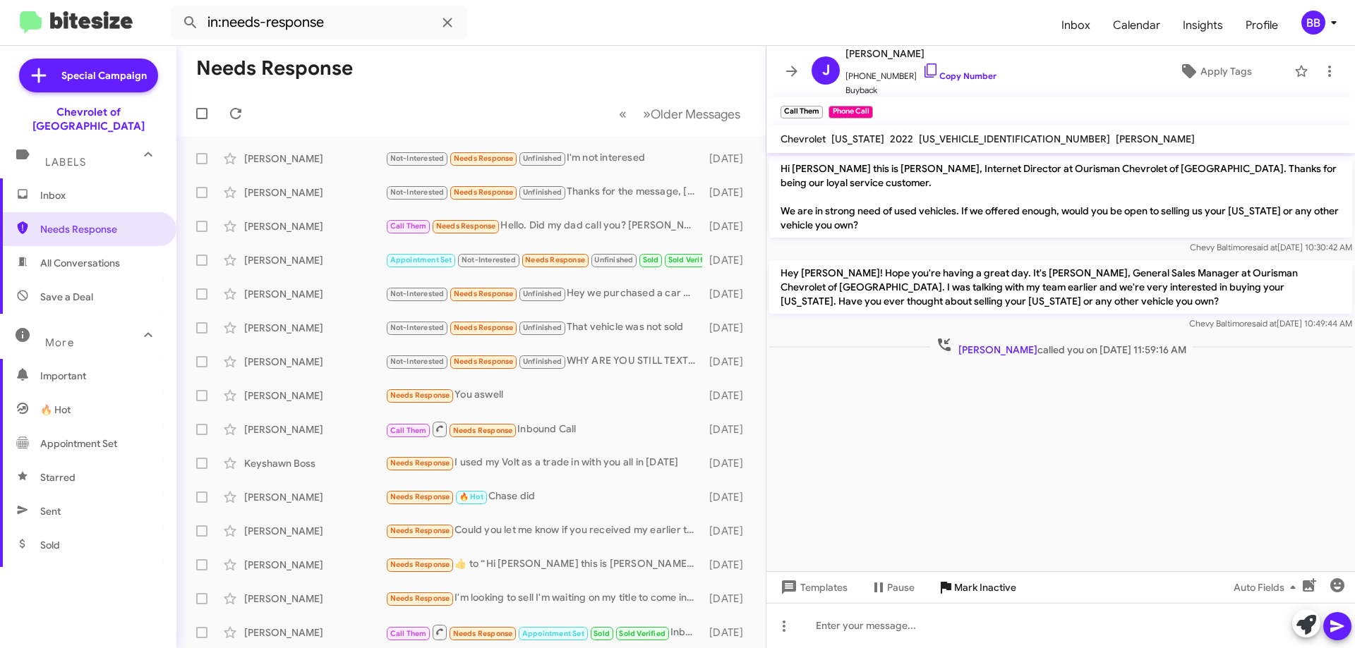
click at [979, 596] on span "Mark Inactive" at bounding box center [985, 587] width 62 height 25
